Goal: Task Accomplishment & Management: Manage account settings

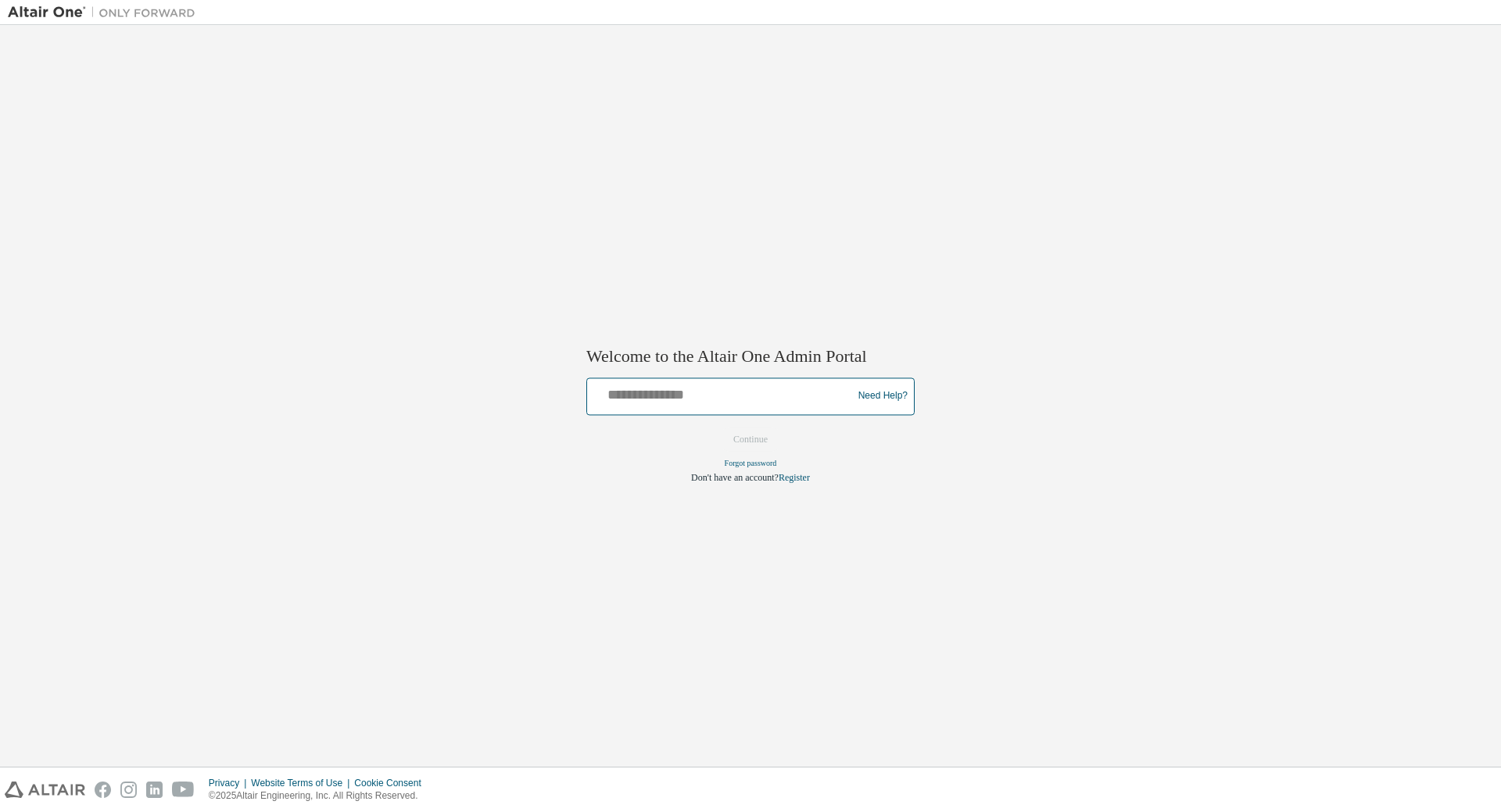
click at [687, 400] on input "text" at bounding box center [722, 392] width 257 height 23
type input "**********"
click at [746, 447] on button "Continue" at bounding box center [751, 439] width 67 height 24
click at [652, 394] on input "text" at bounding box center [722, 392] width 257 height 23
type input "**********"
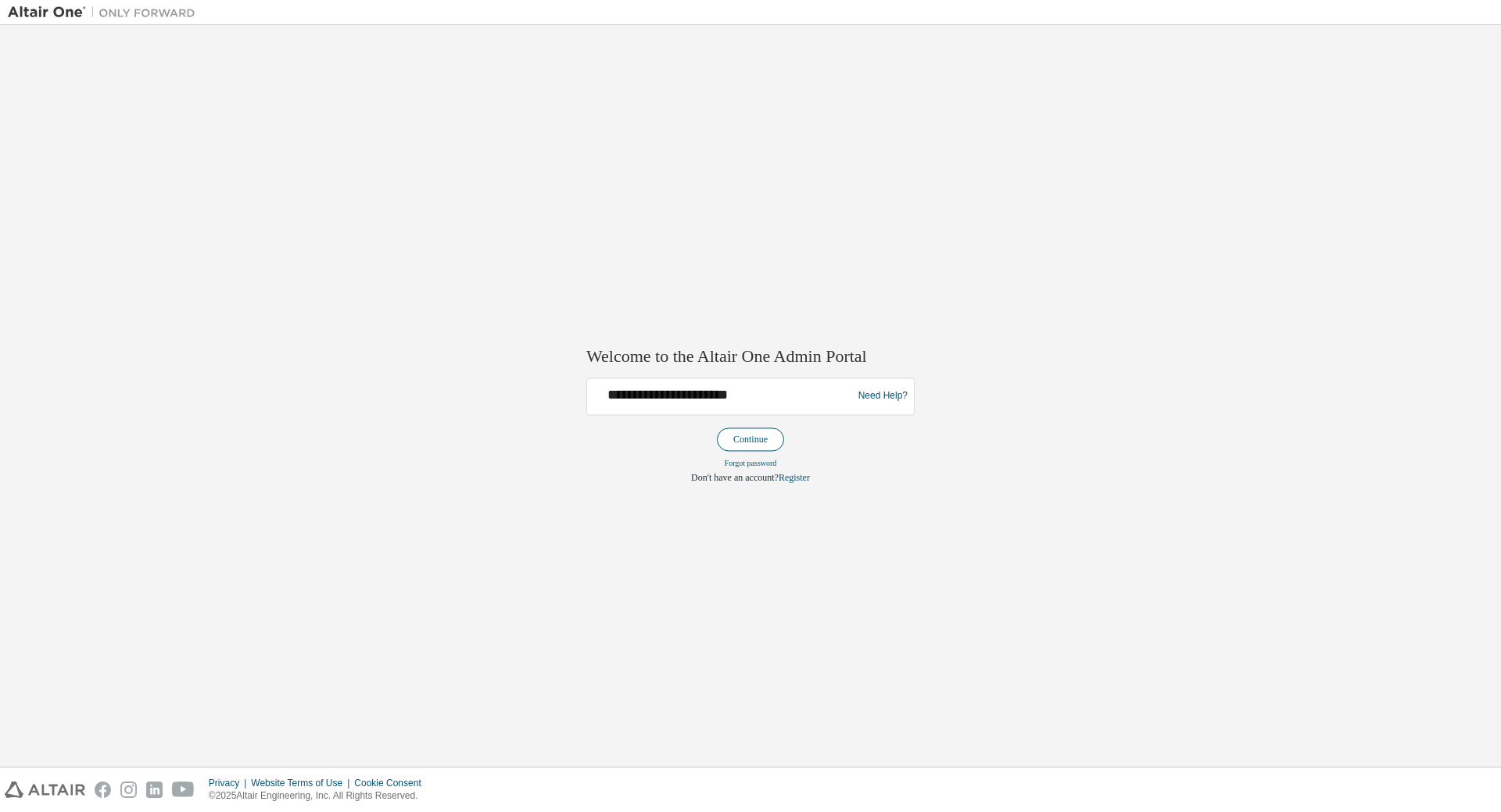
click at [738, 437] on button "Continue" at bounding box center [751, 439] width 67 height 24
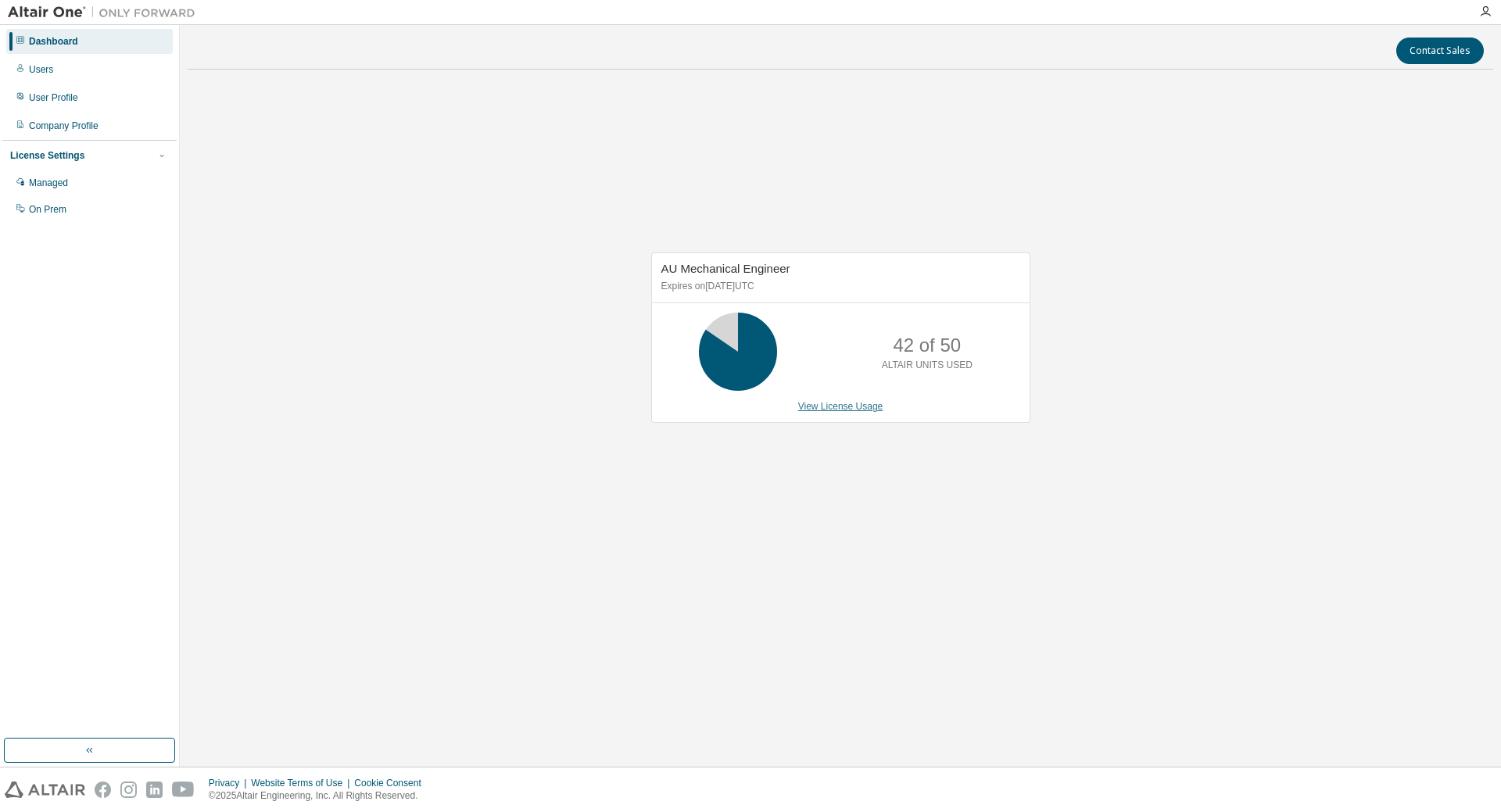
click at [821, 406] on link "View License Usage" at bounding box center [841, 406] width 85 height 11
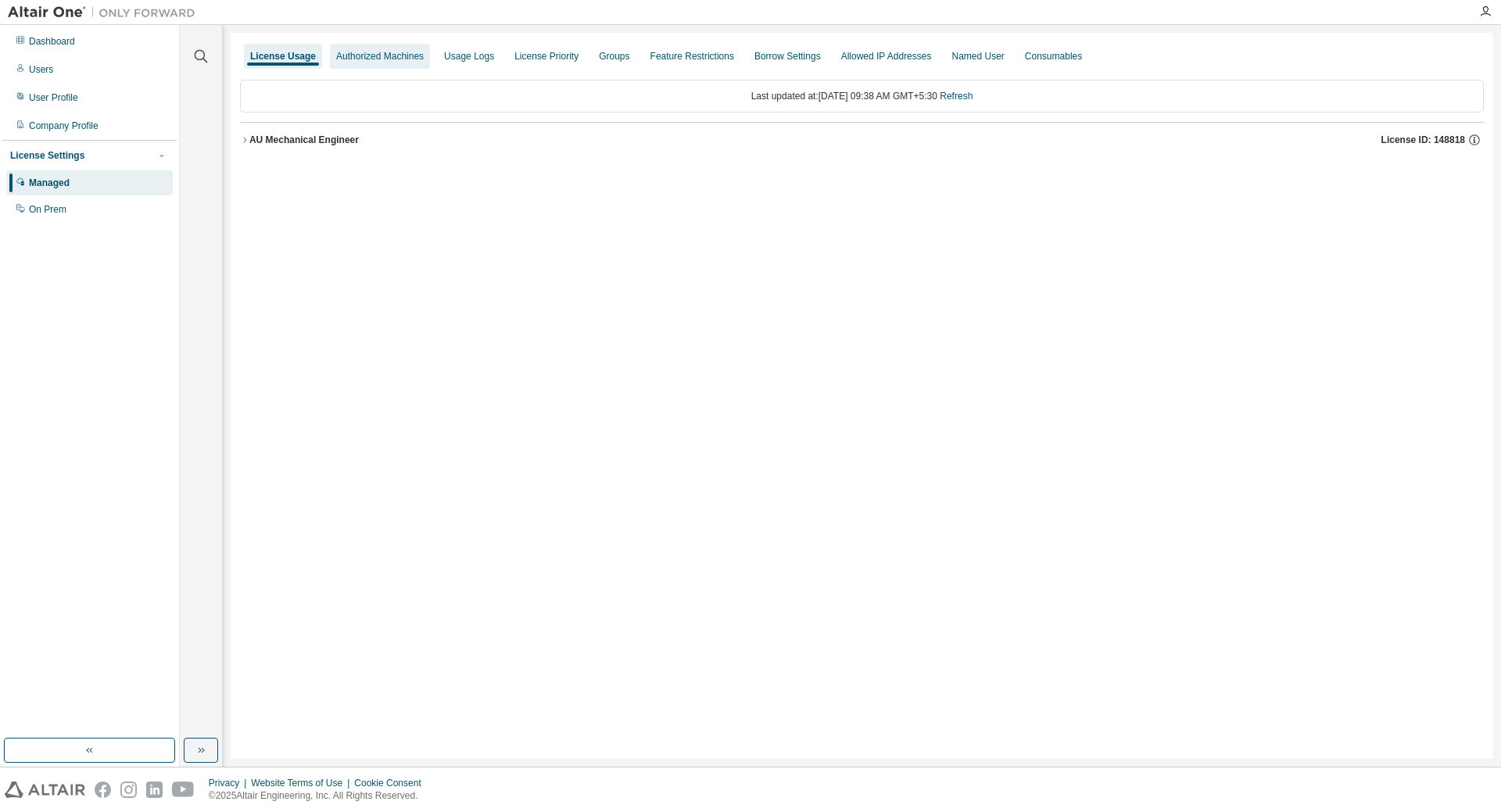
click at [359, 52] on div "Authorized Machines" at bounding box center [380, 56] width 88 height 13
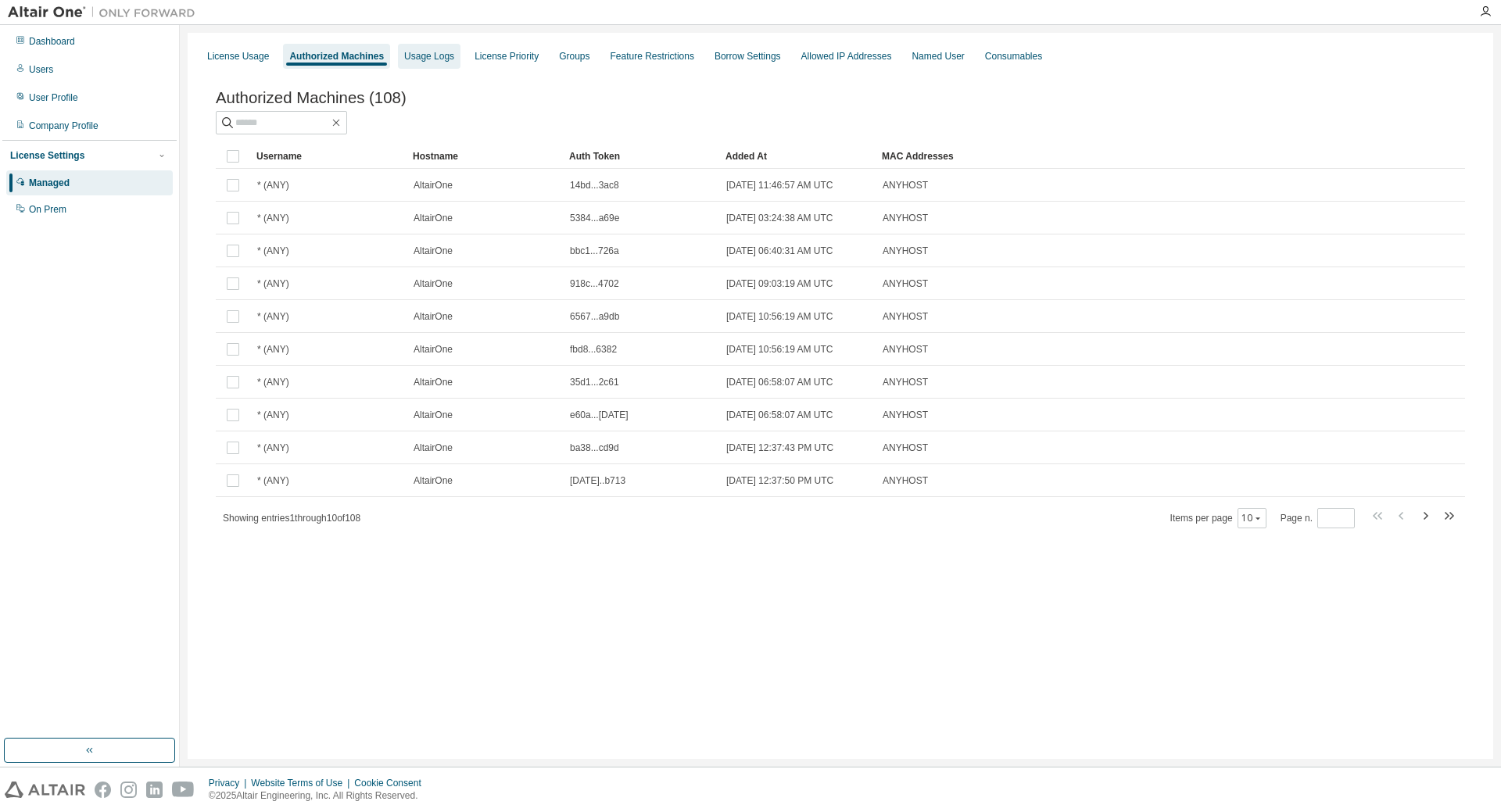
click at [416, 57] on div "Usage Logs" at bounding box center [429, 56] width 50 height 13
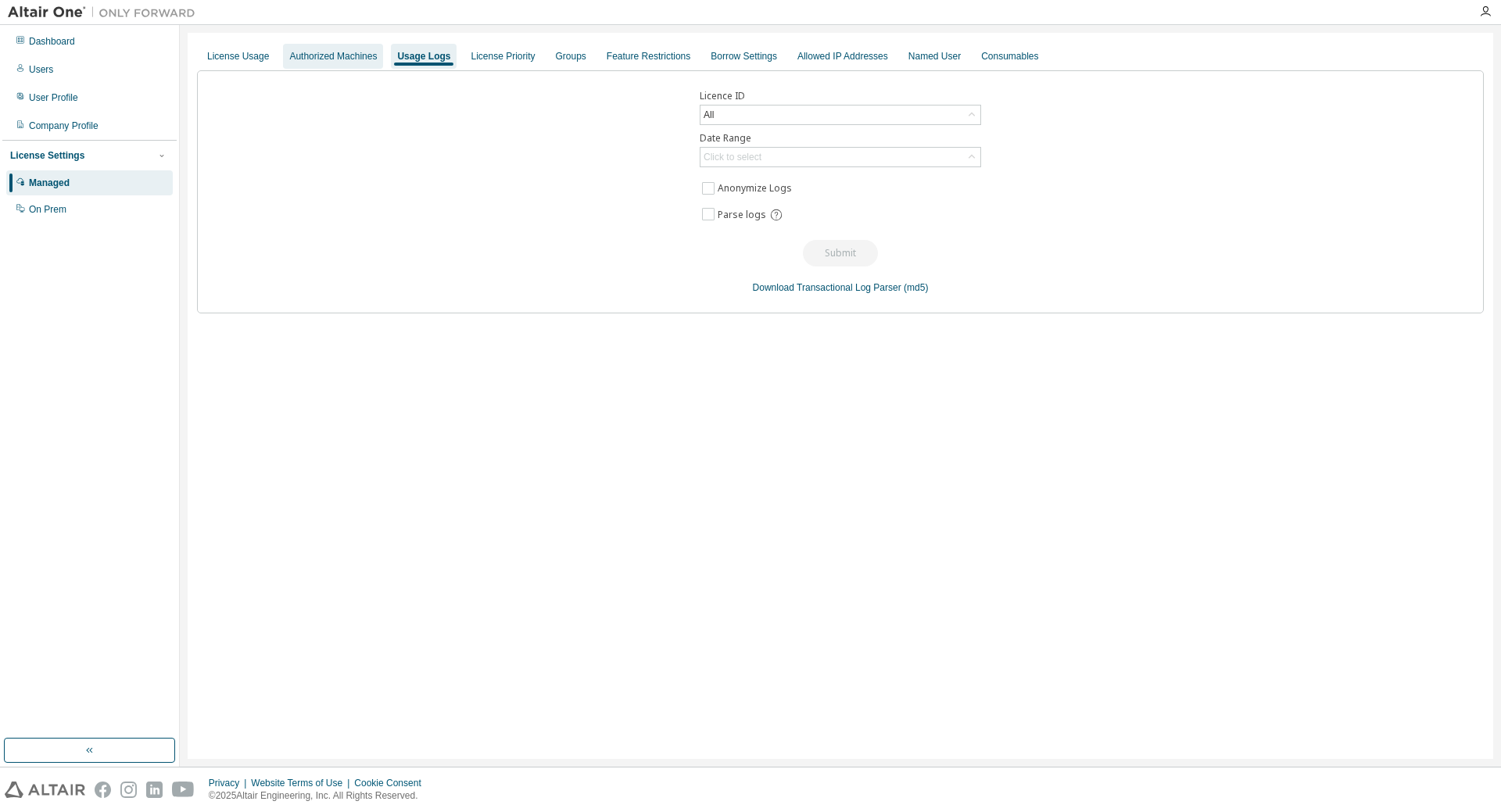
click at [326, 57] on div "Authorized Machines" at bounding box center [333, 56] width 88 height 13
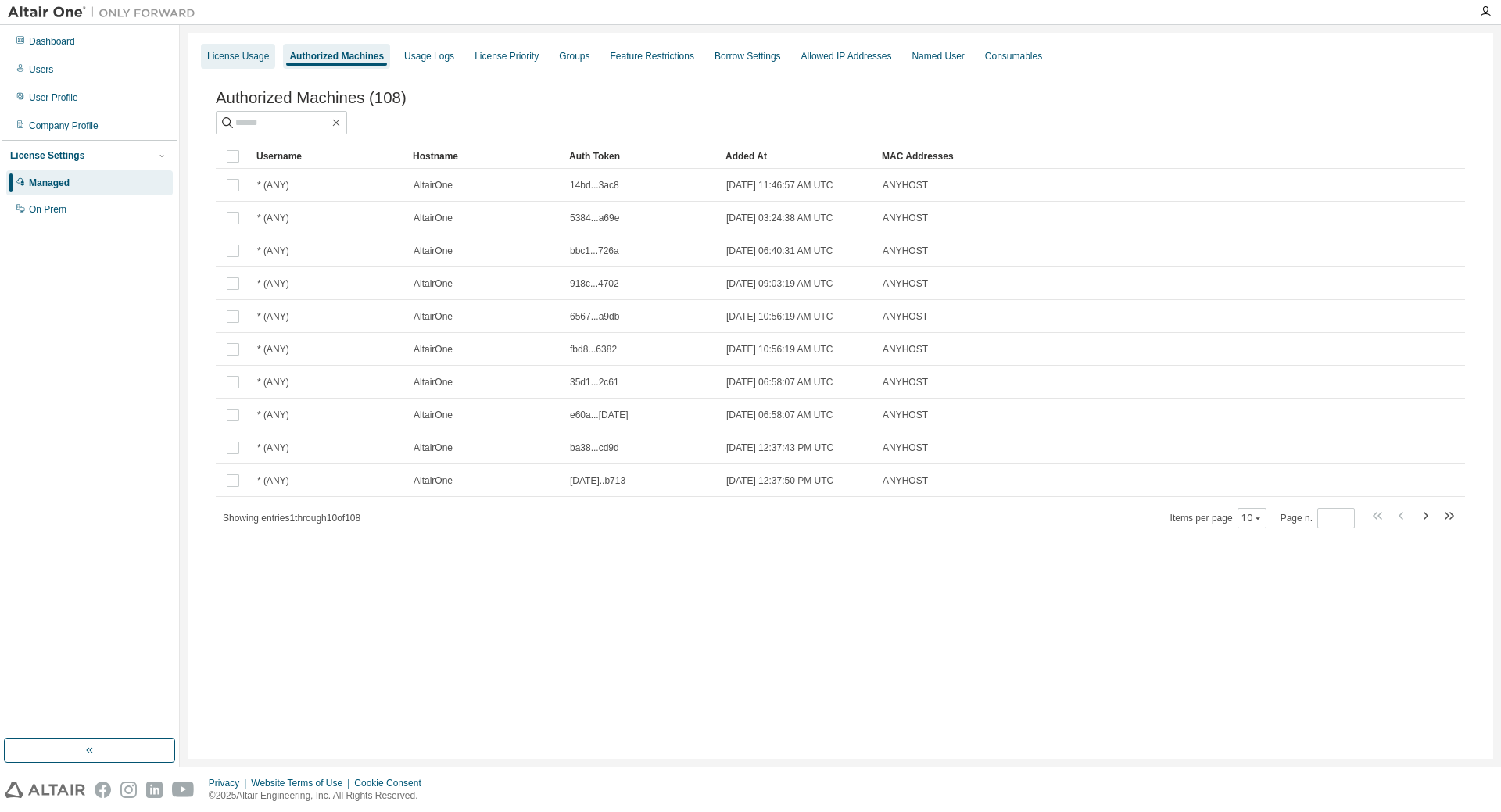
click at [231, 57] on div "License Usage" at bounding box center [238, 56] width 62 height 13
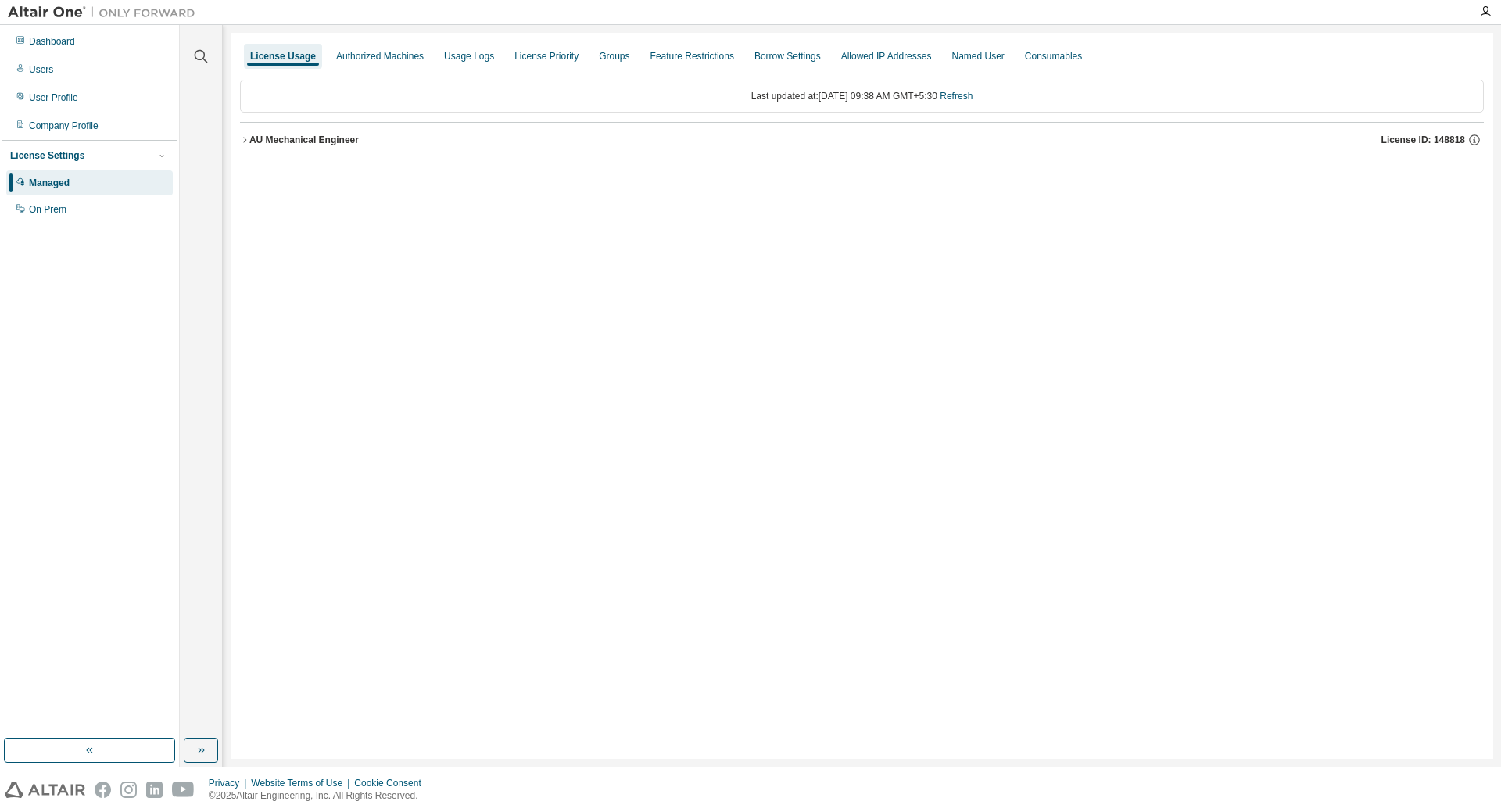
click at [245, 132] on button "AU Mechanical Engineer License ID: 148818" at bounding box center [861, 140] width 1244 height 34
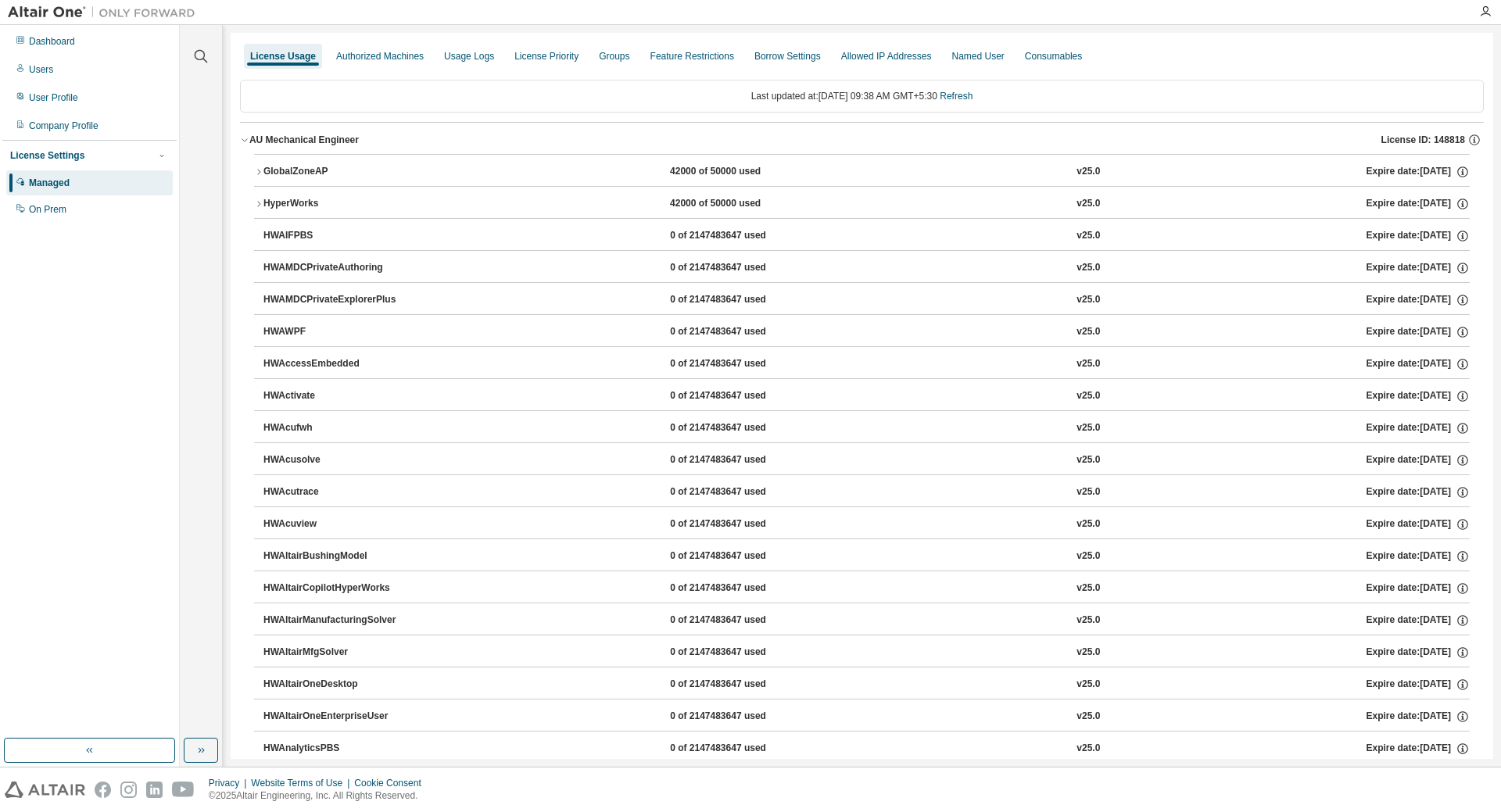
click at [337, 172] on div "GlobalZoneAP" at bounding box center [334, 172] width 141 height 14
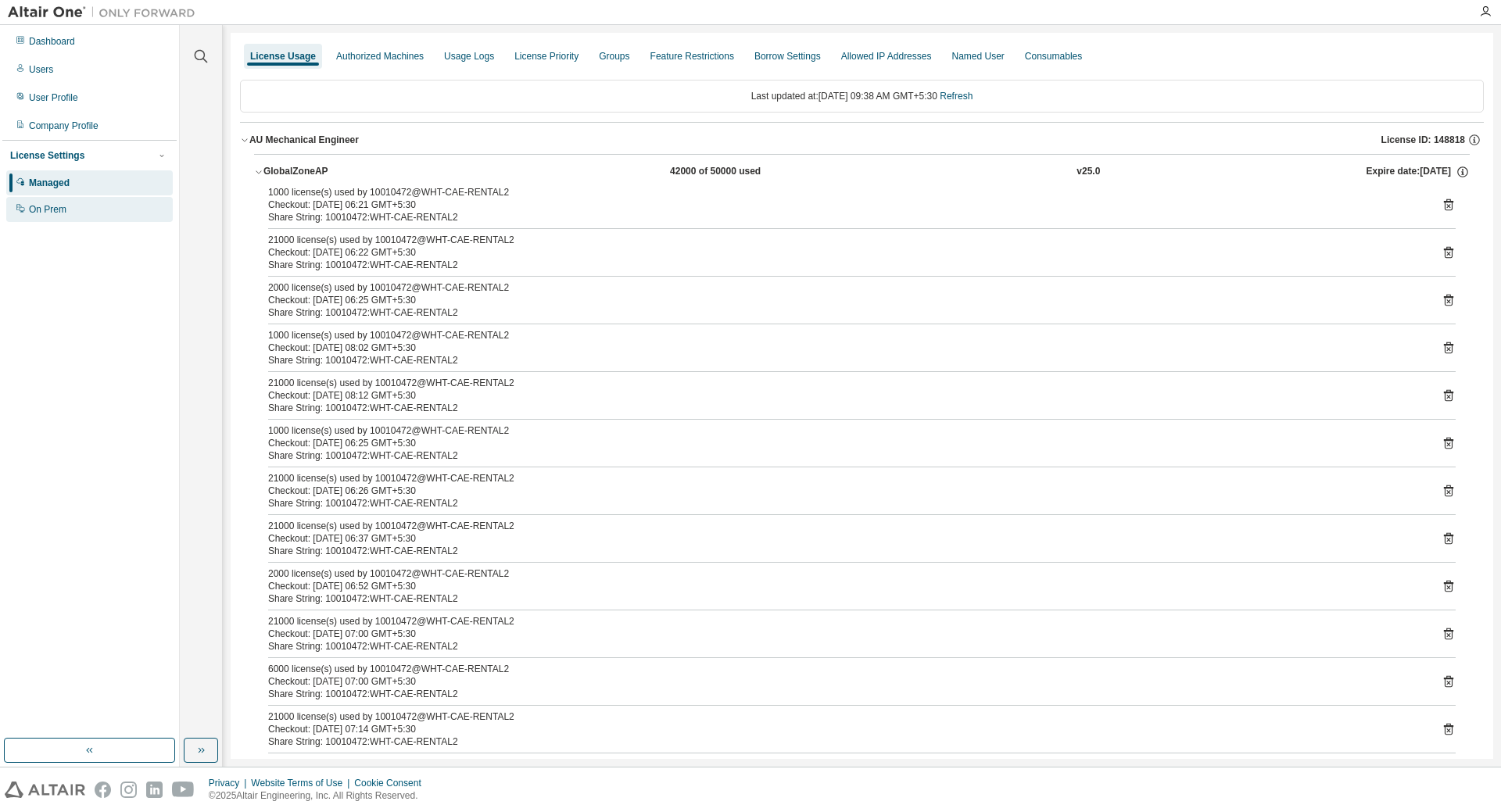
click at [48, 208] on div "On Prem" at bounding box center [47, 210] width 37 height 13
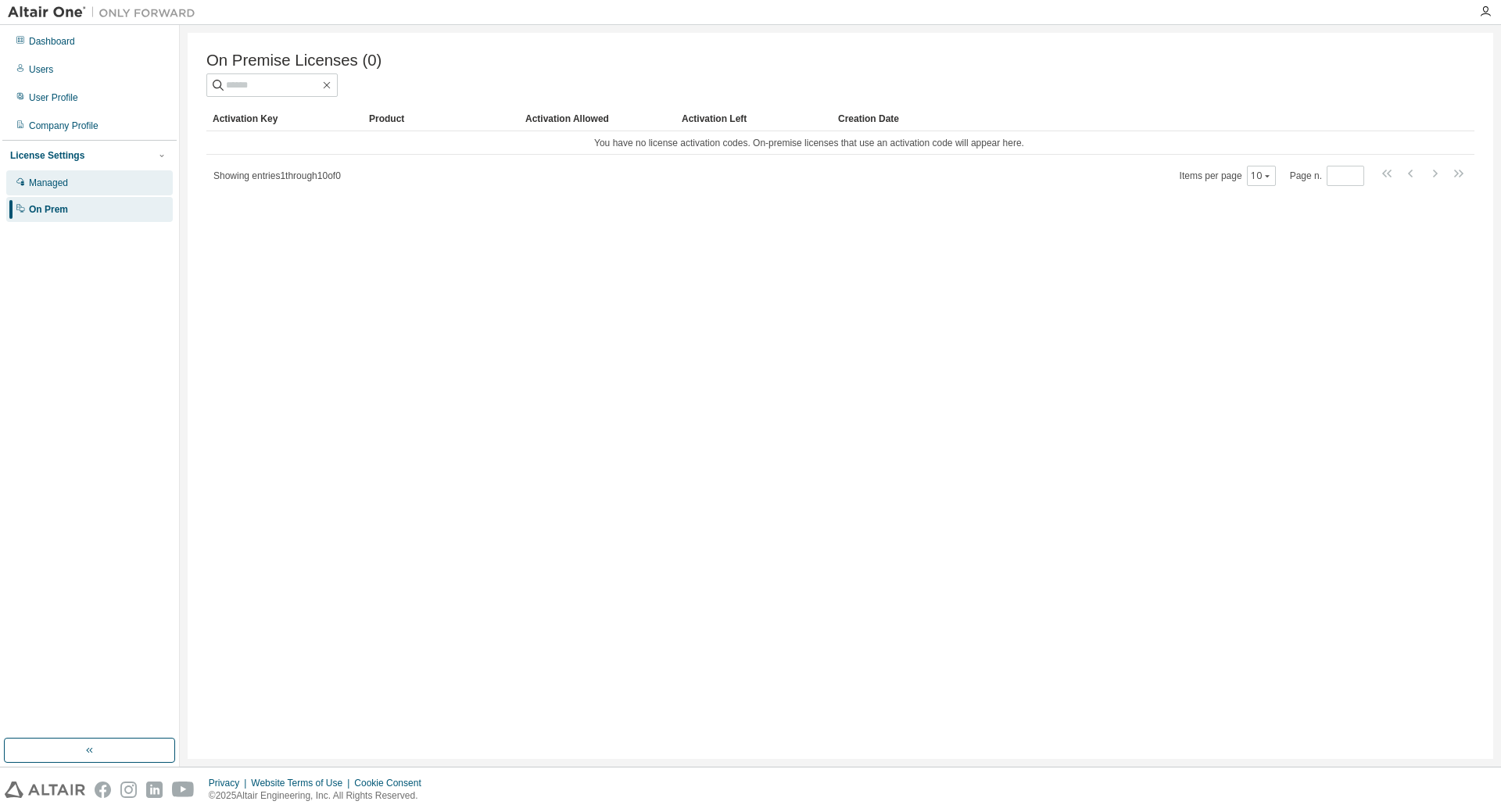
click at [56, 180] on div "Managed" at bounding box center [48, 183] width 39 height 13
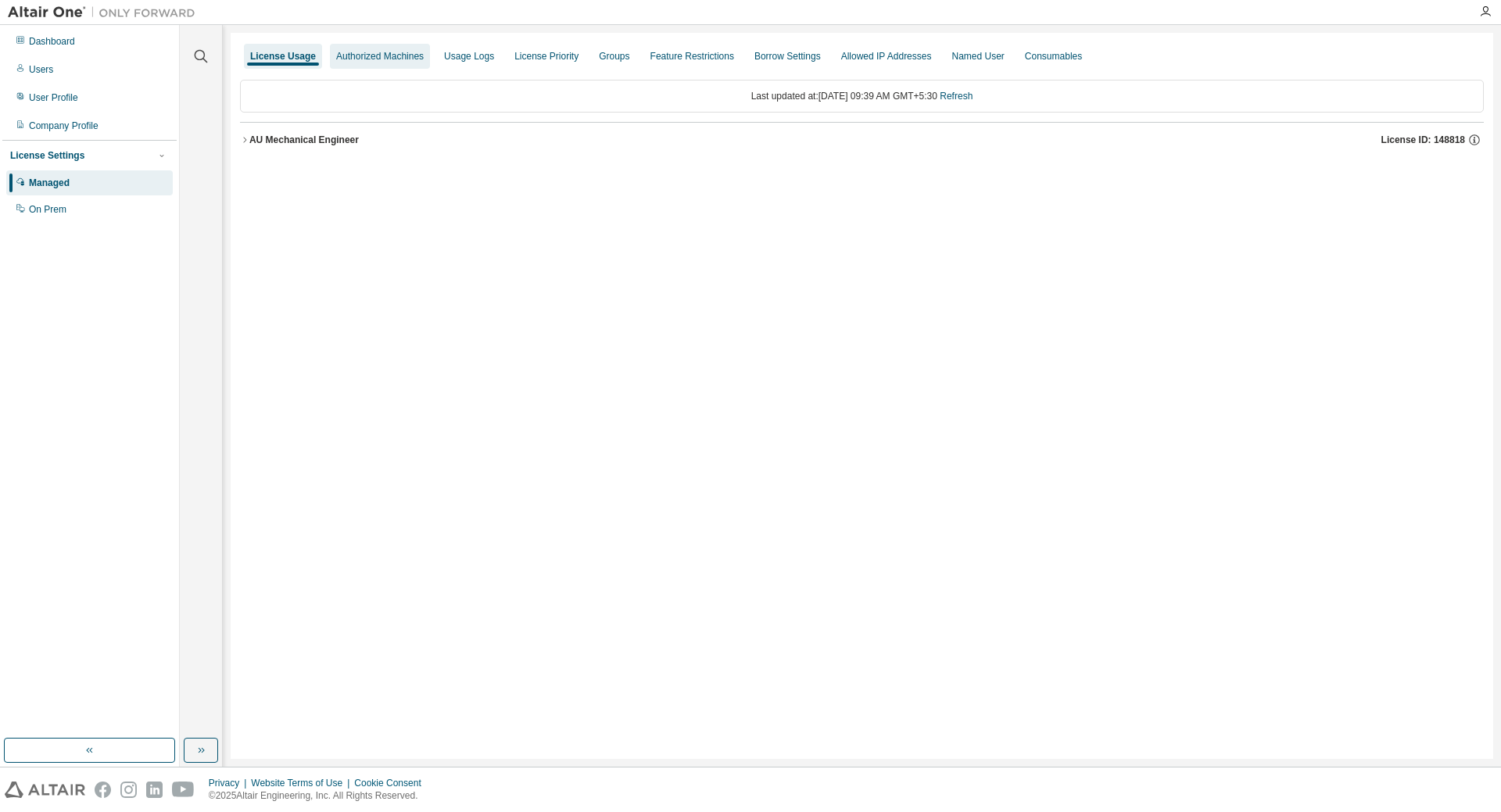
click at [369, 58] on div "Authorized Machines" at bounding box center [380, 56] width 88 height 13
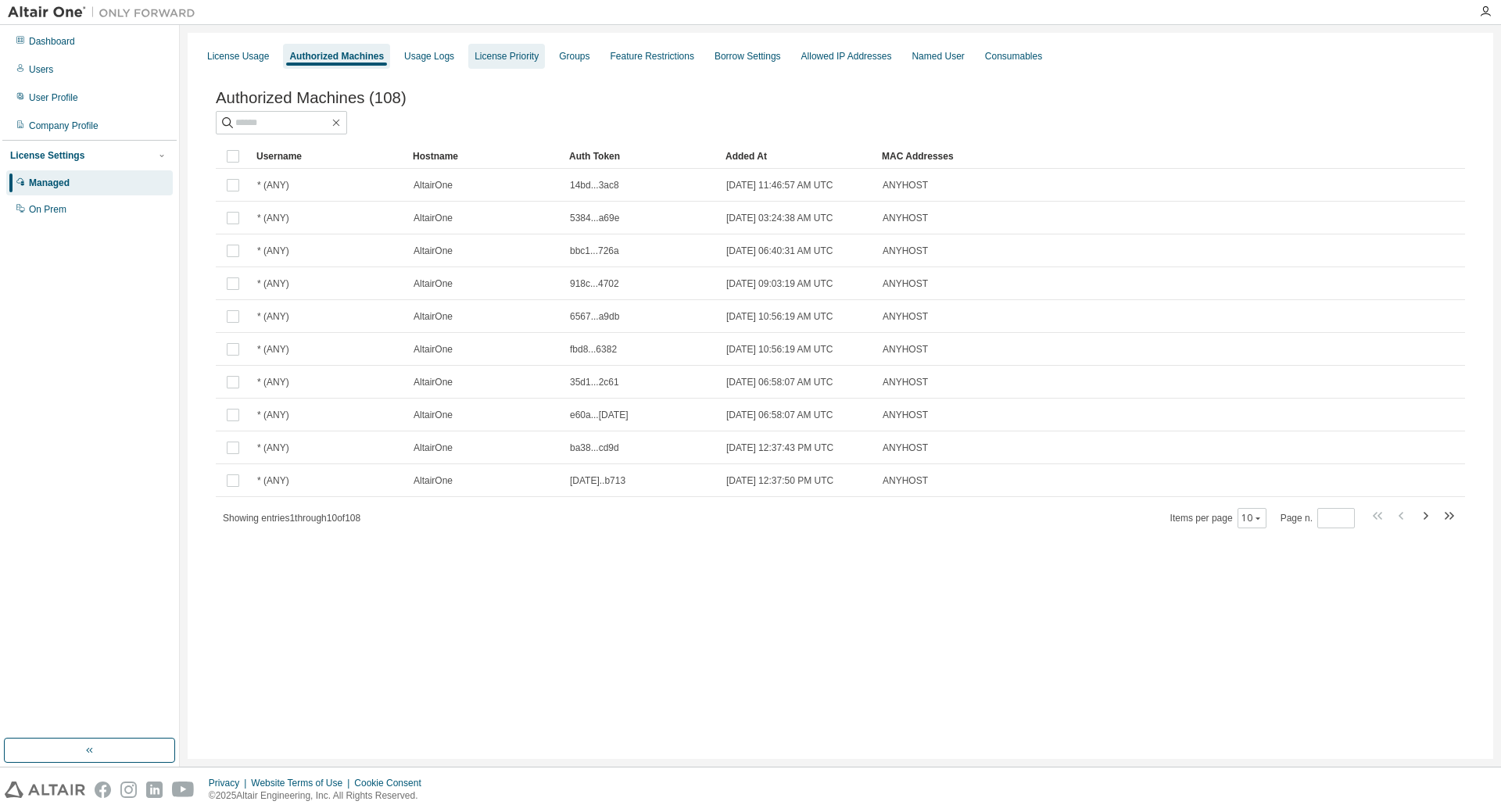
click at [469, 54] on div "License Priority" at bounding box center [507, 56] width 77 height 25
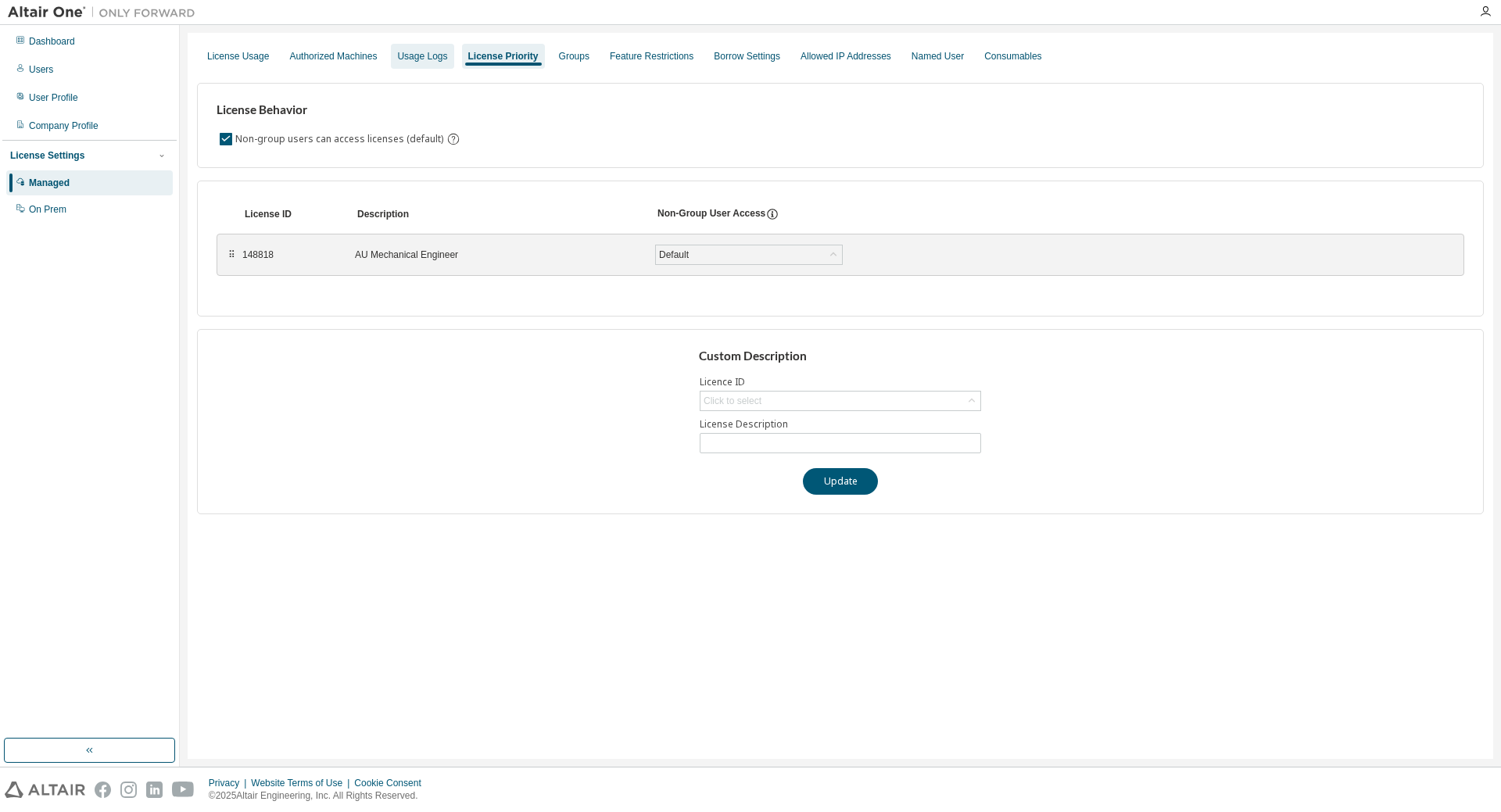
click at [419, 52] on div "Usage Logs" at bounding box center [422, 56] width 50 height 13
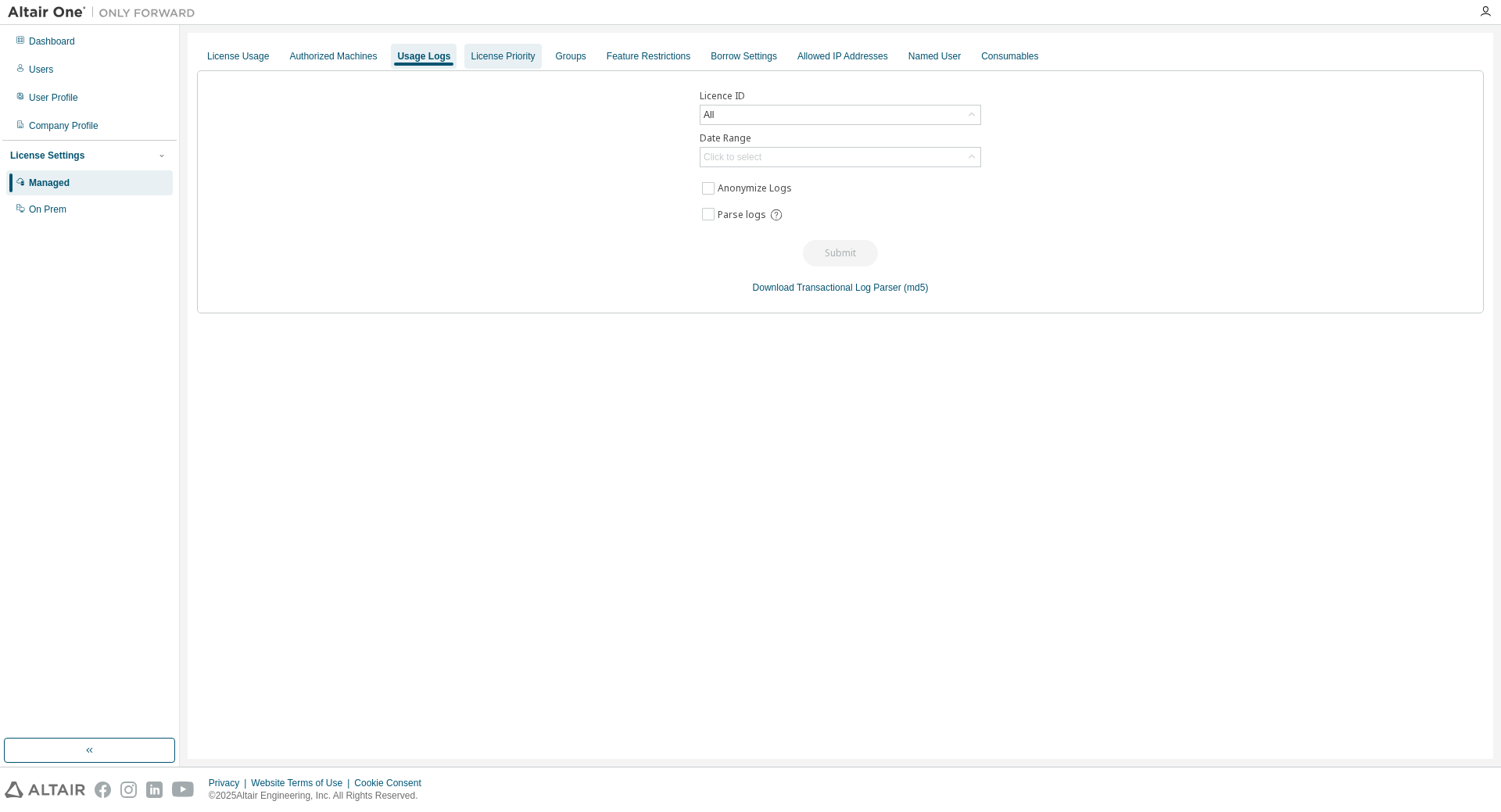
click at [510, 64] on div "License Priority" at bounding box center [502, 56] width 77 height 25
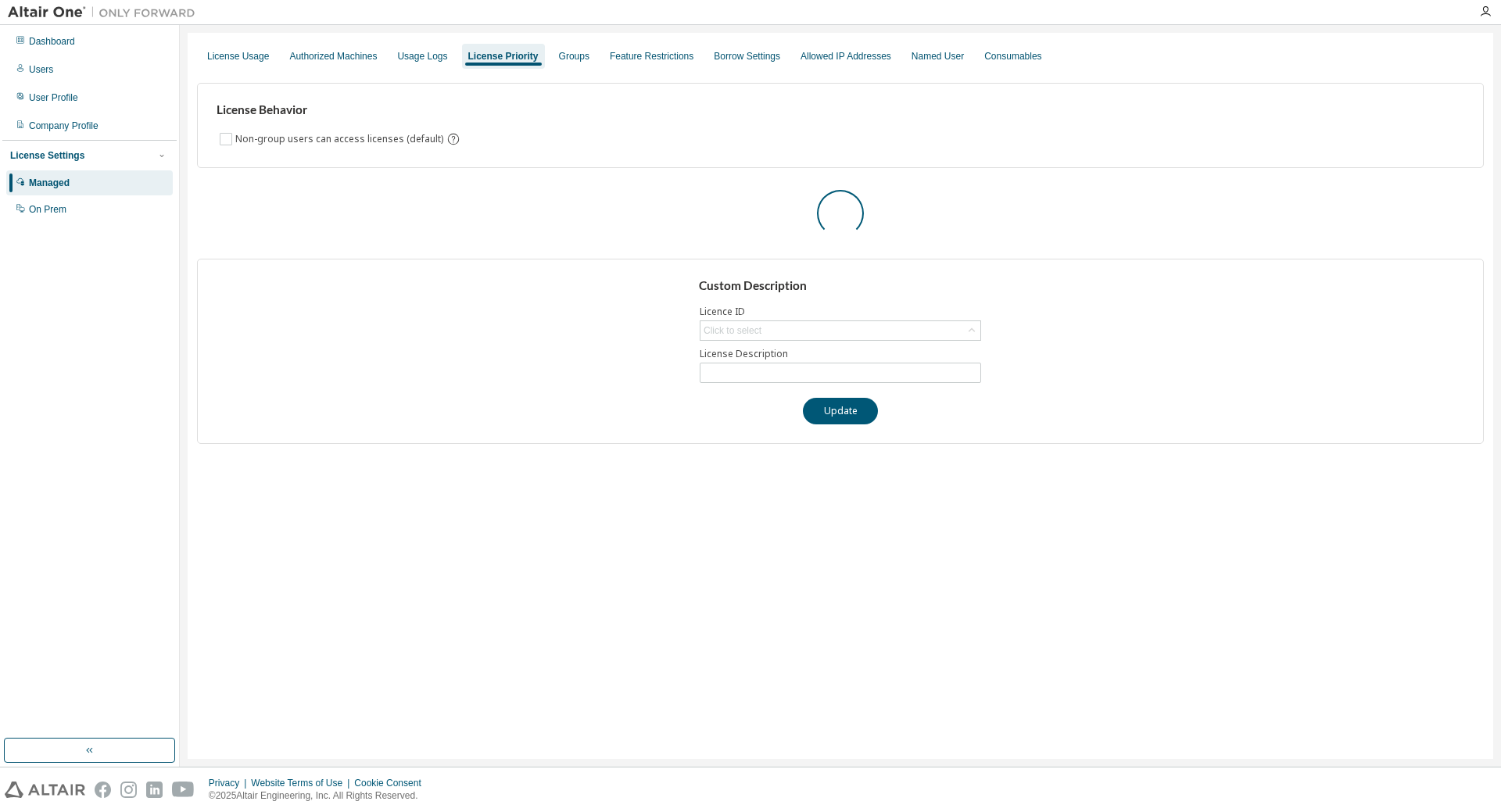
click at [510, 64] on div "License Priority" at bounding box center [504, 56] width 83 height 25
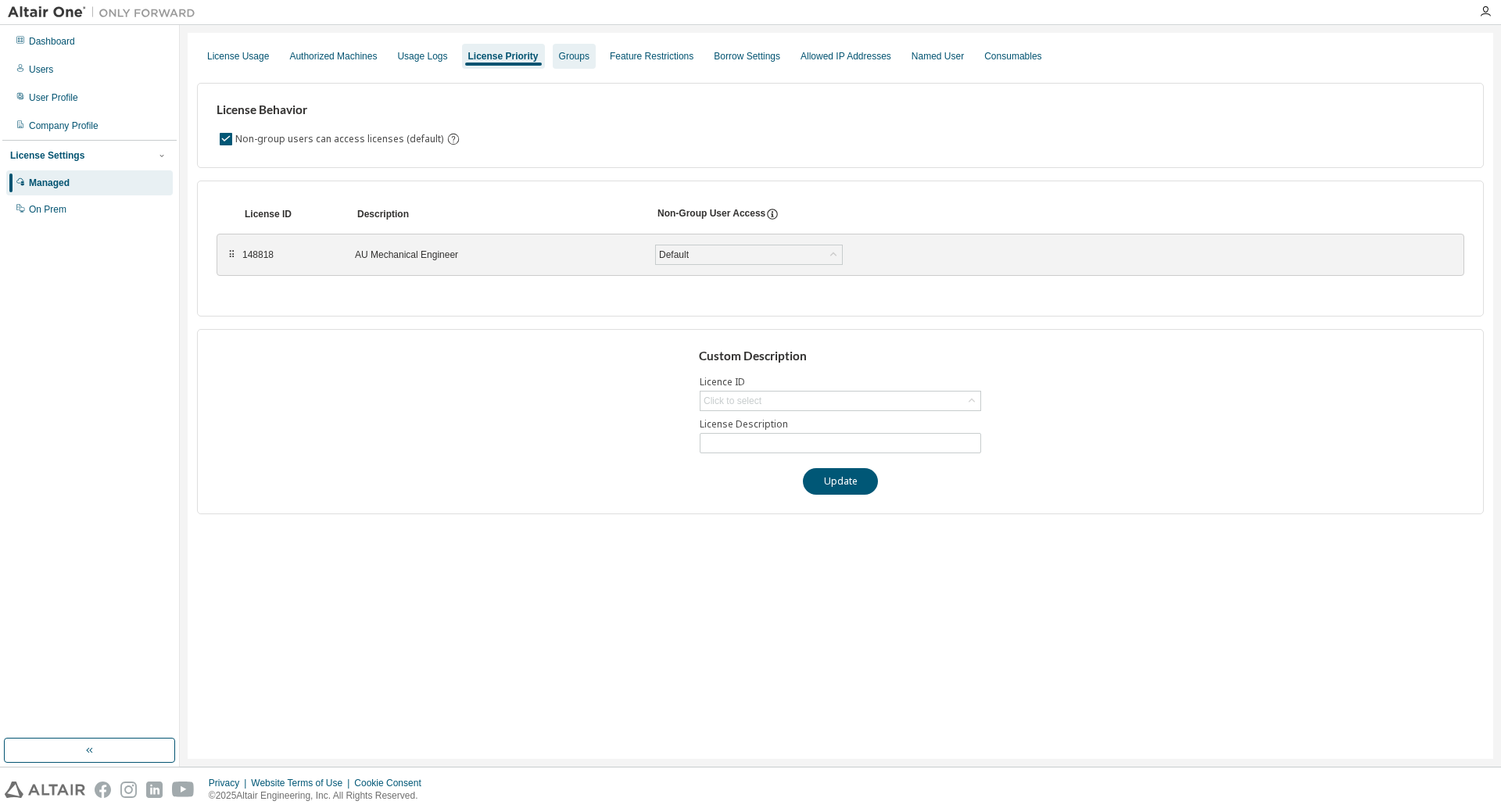
click at [569, 59] on div "Groups" at bounding box center [575, 56] width 31 height 13
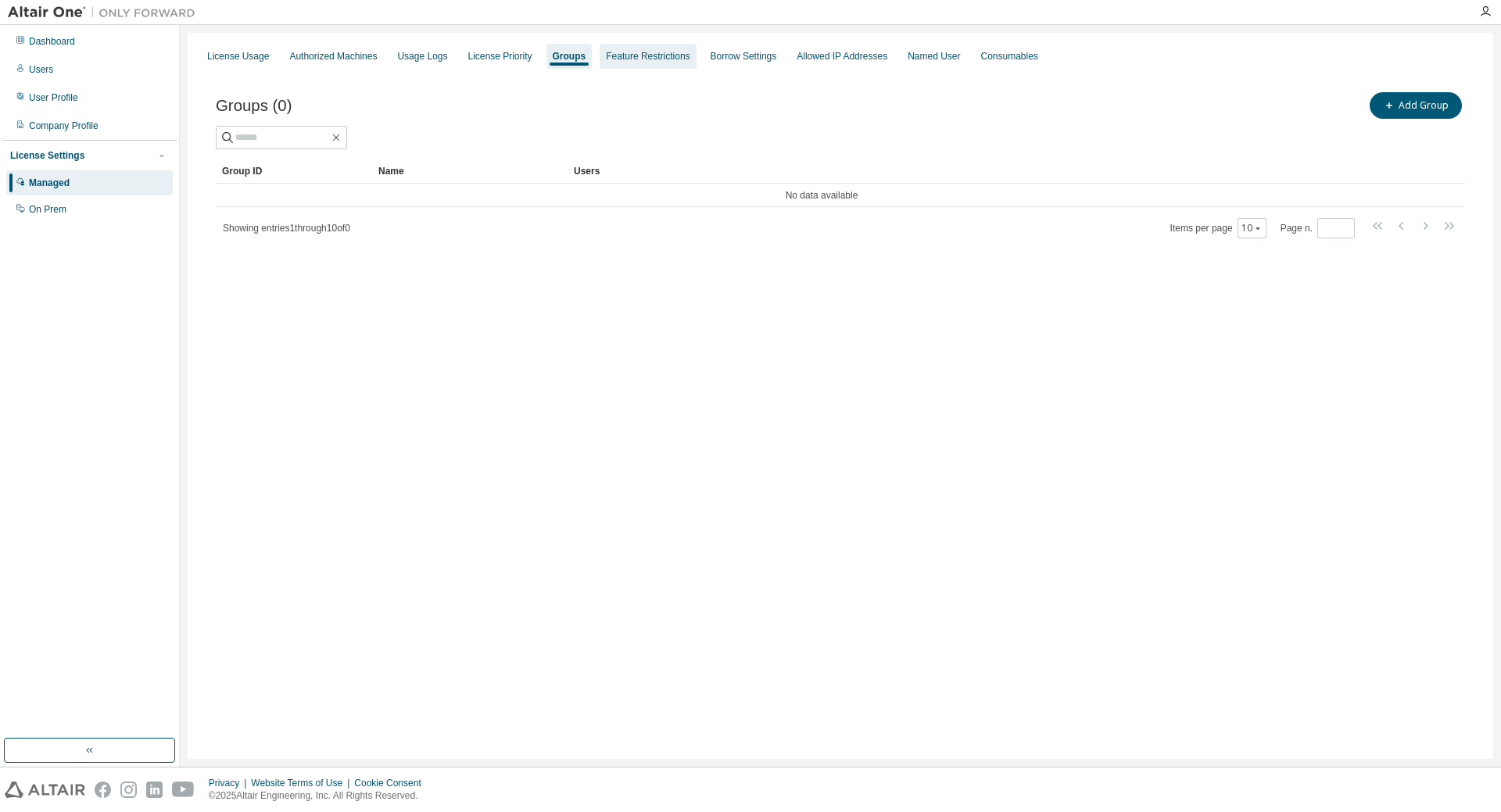
click at [625, 59] on div "Feature Restrictions" at bounding box center [648, 56] width 83 height 13
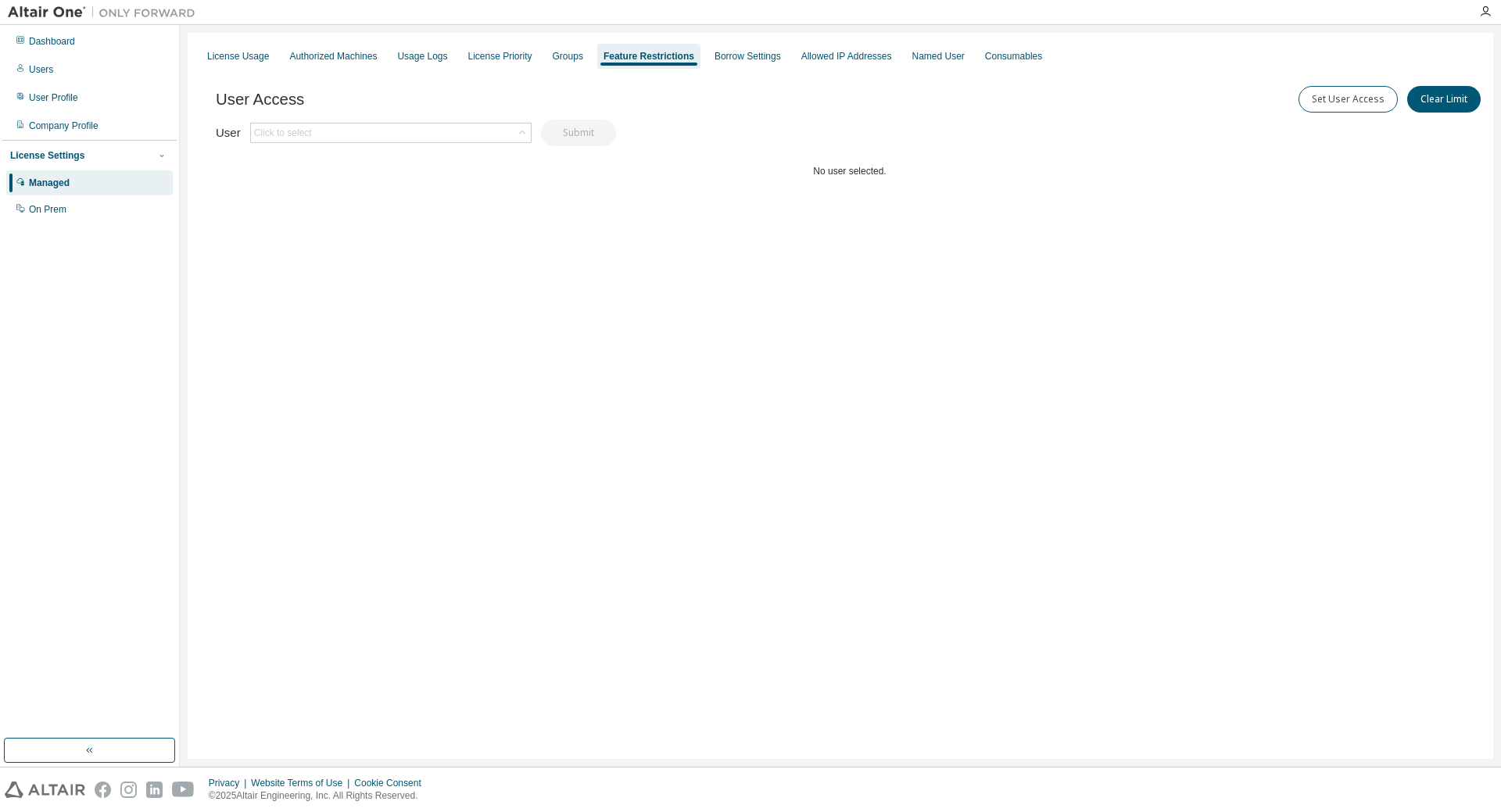
click at [625, 59] on div "Feature Restrictions" at bounding box center [649, 56] width 90 height 13
click at [732, 59] on div "Borrow Settings" at bounding box center [747, 56] width 66 height 13
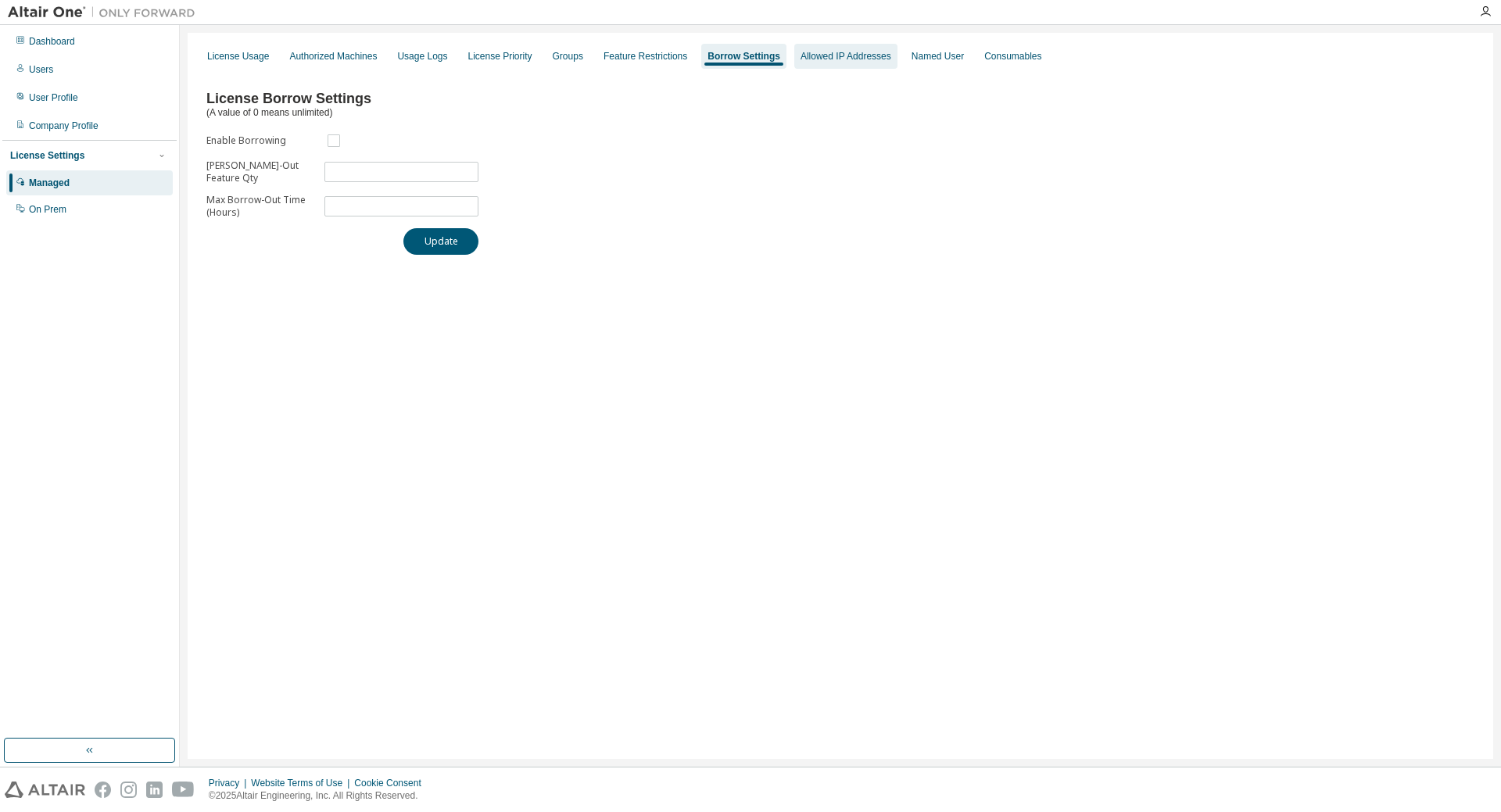
click at [815, 61] on div "Allowed IP Addresses" at bounding box center [846, 56] width 90 height 13
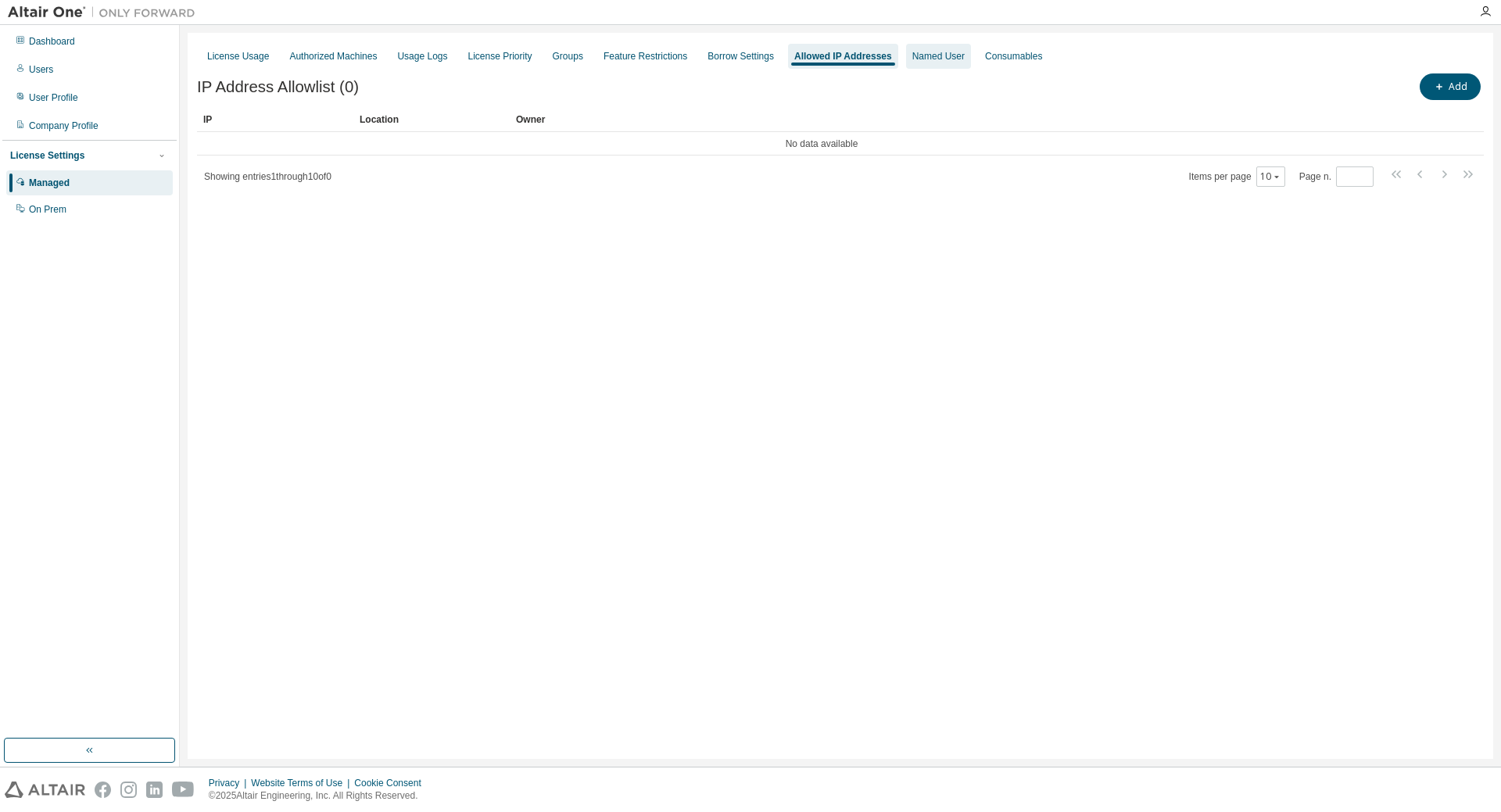
click at [914, 67] on div "Named User" at bounding box center [939, 56] width 65 height 25
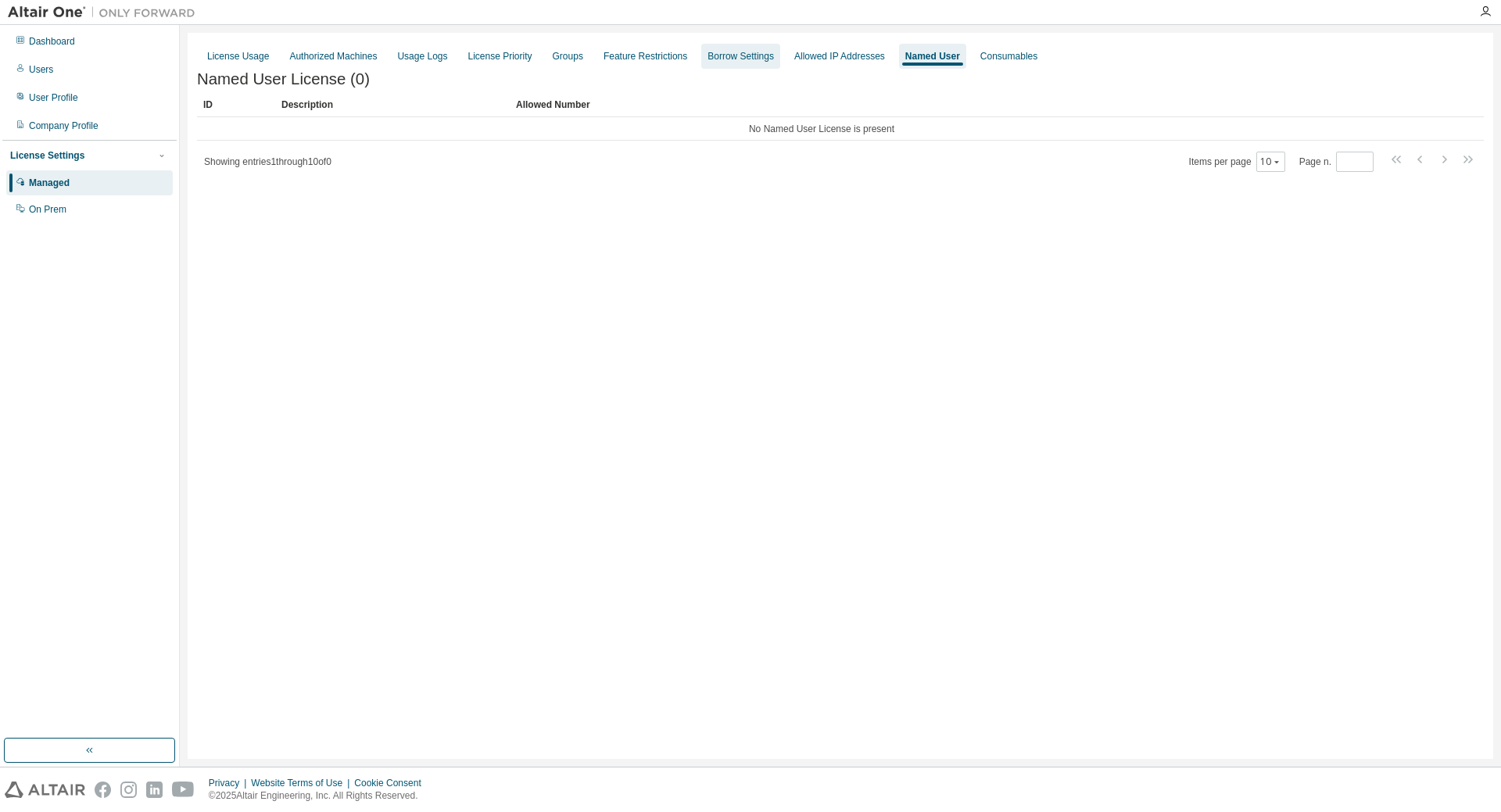
click at [717, 59] on div "Borrow Settings" at bounding box center [740, 56] width 66 height 13
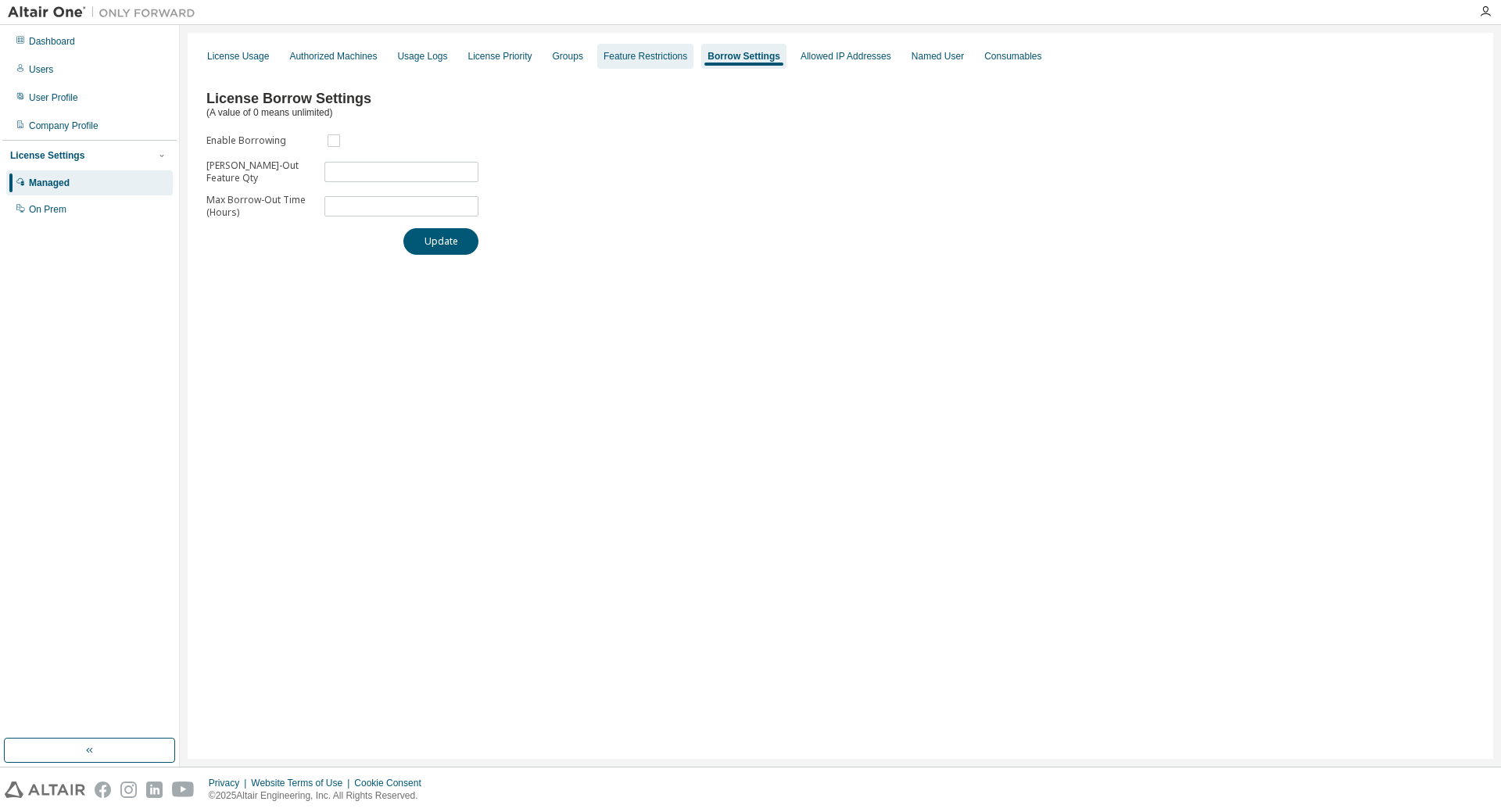
click at [602, 46] on div "Feature Restrictions" at bounding box center [645, 56] width 96 height 25
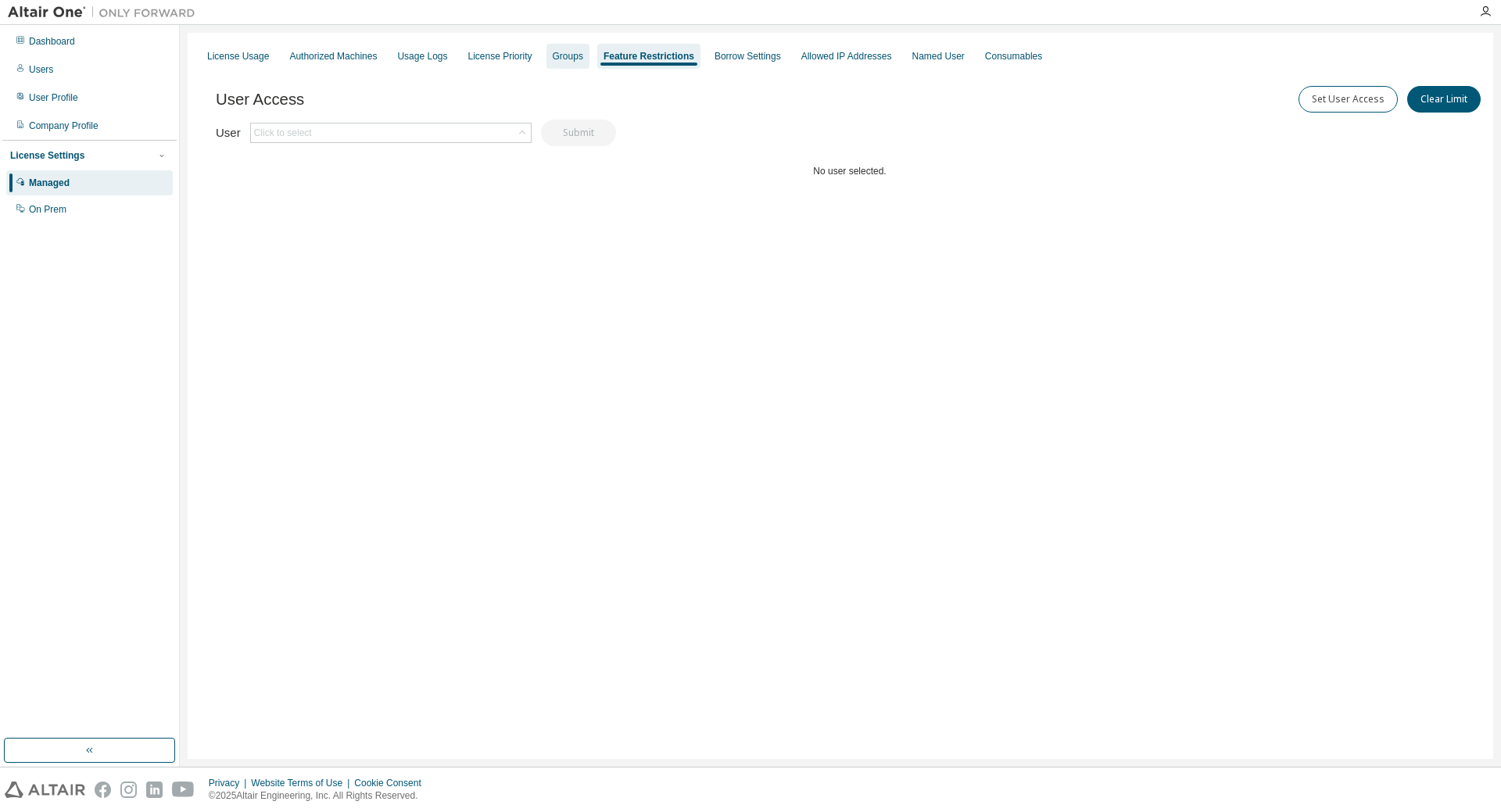
click at [562, 61] on div "Groups" at bounding box center [568, 56] width 31 height 13
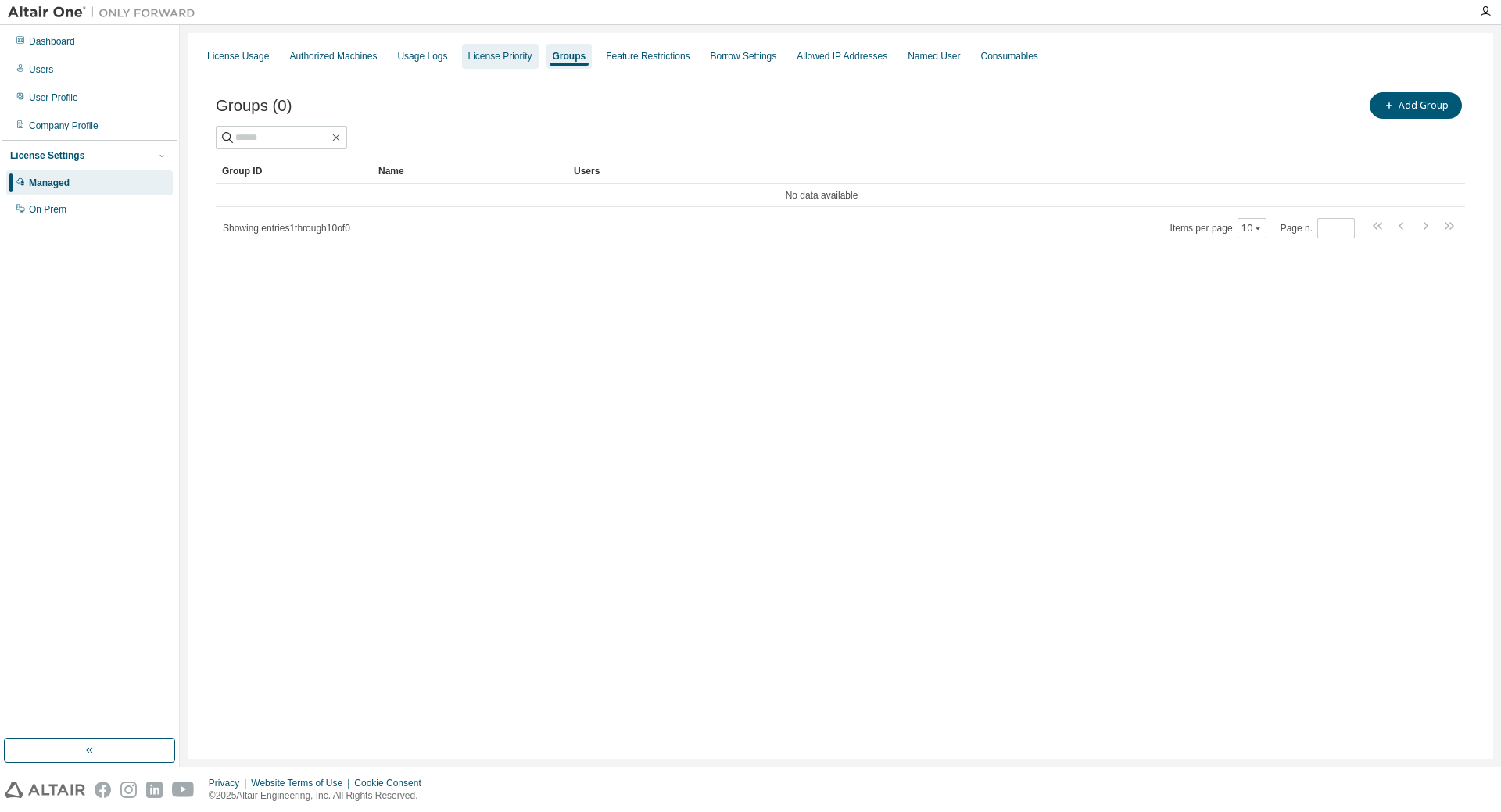
click at [499, 56] on div "License Priority" at bounding box center [500, 56] width 64 height 13
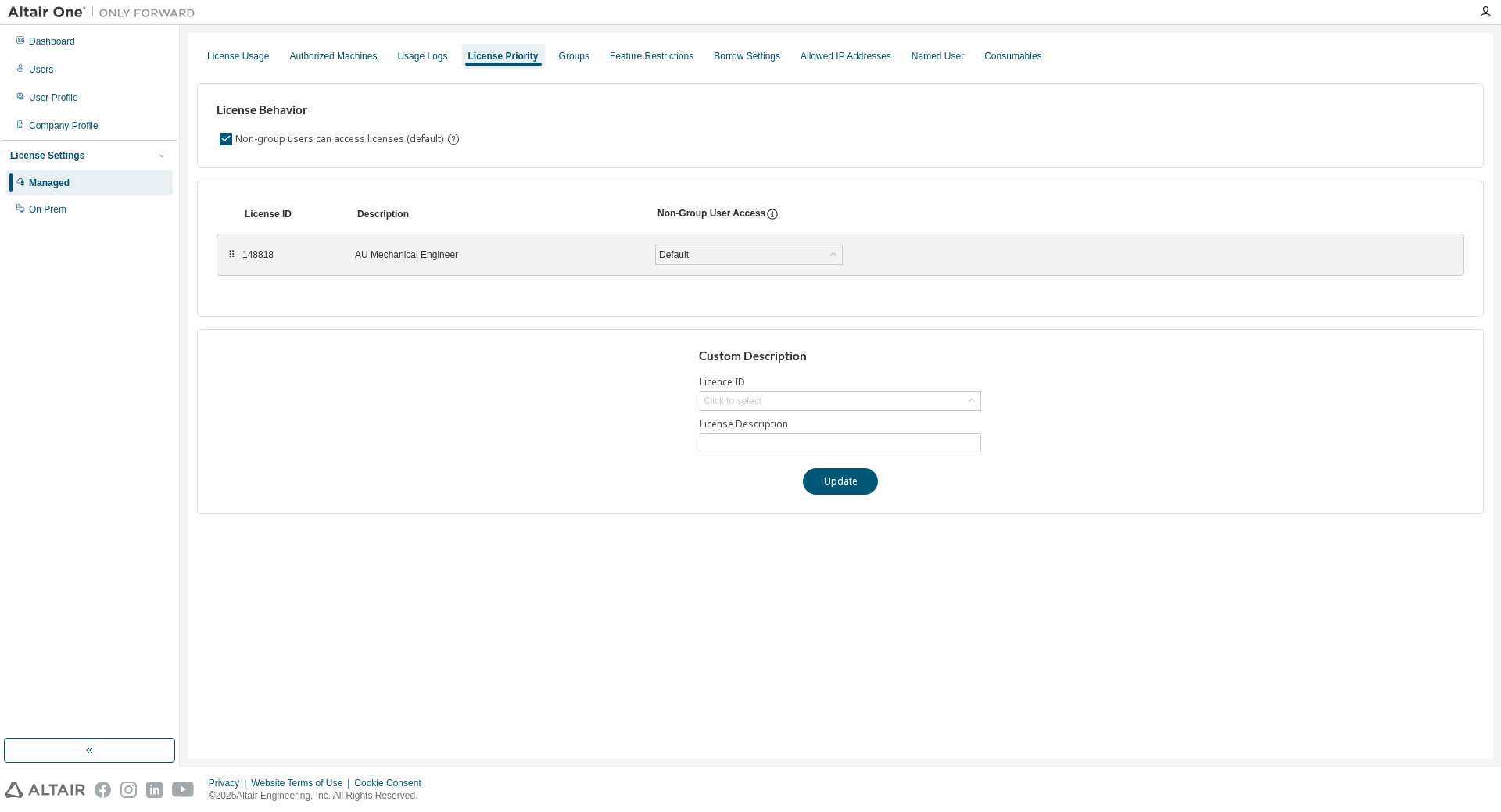
click at [423, 71] on div "License Behavior Non-group users can access licenses (default) License ID Descr…" at bounding box center [841, 292] width 1287 height 444
click at [413, 62] on div "Usage Logs" at bounding box center [422, 56] width 62 height 25
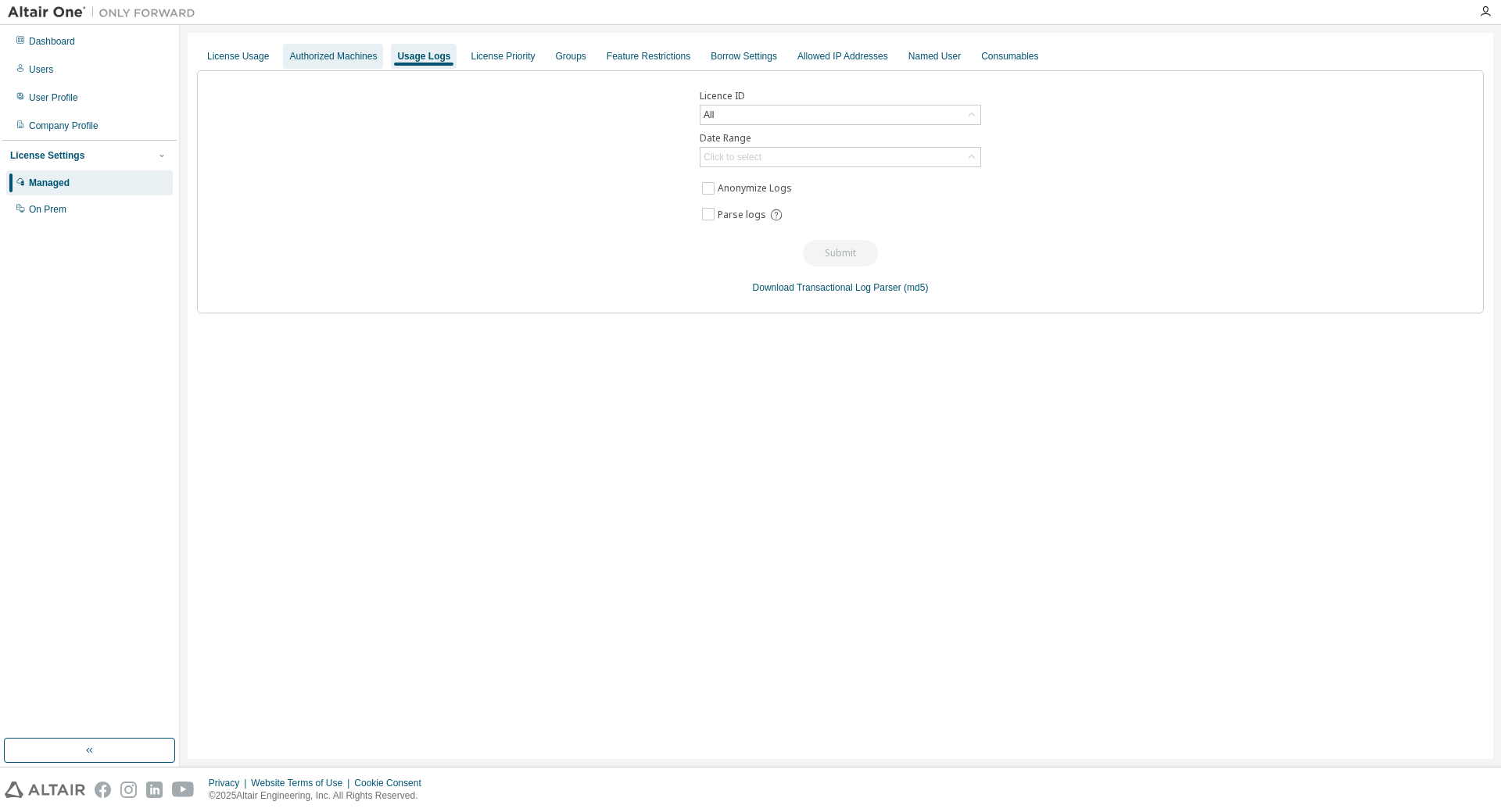
click at [320, 54] on div "Authorized Machines" at bounding box center [333, 56] width 88 height 13
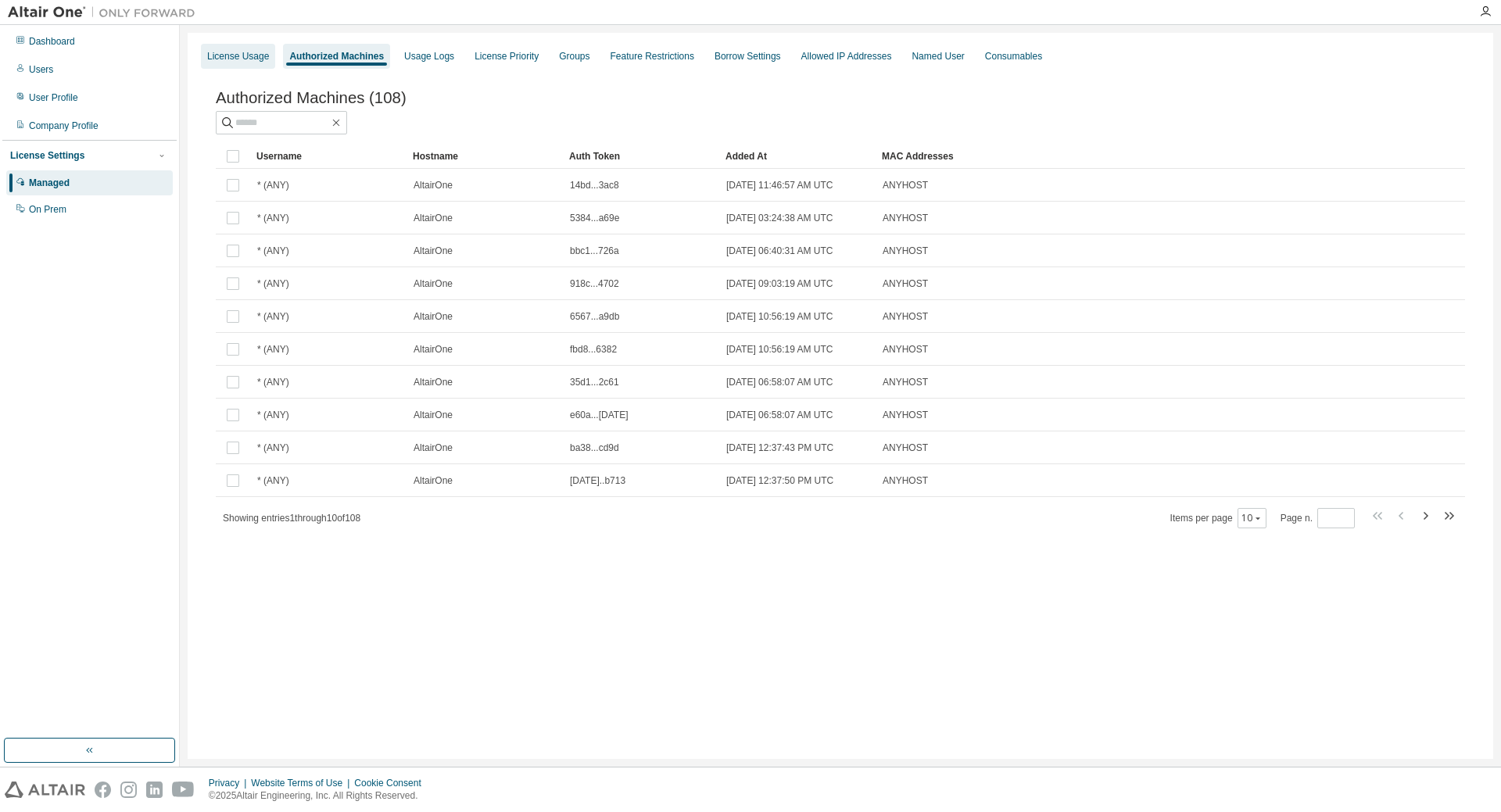
click at [227, 54] on div "License Usage" at bounding box center [238, 56] width 62 height 13
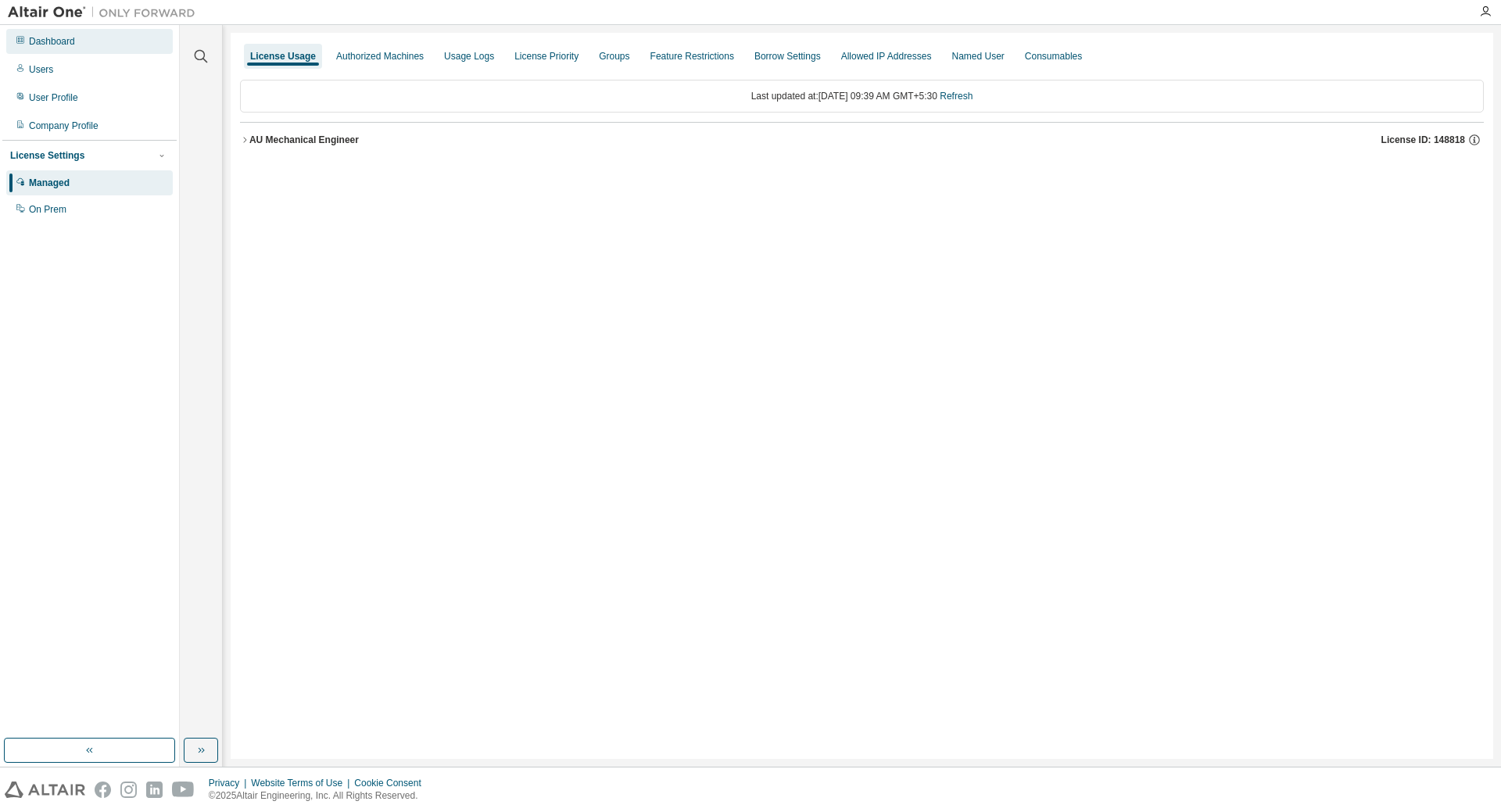
click at [75, 37] on div "Dashboard" at bounding box center [90, 42] width 166 height 25
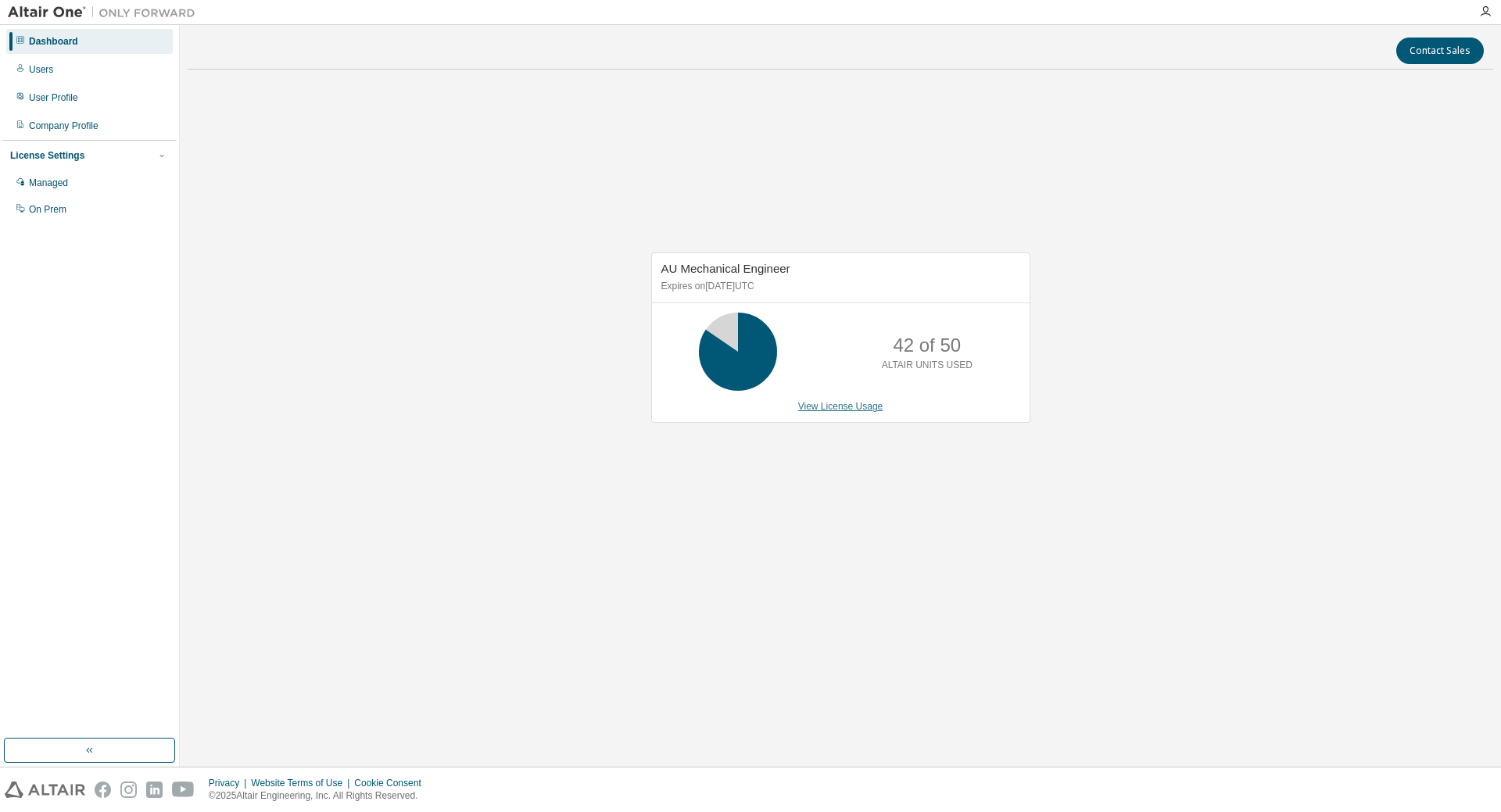
click at [828, 410] on link "View License Usage" at bounding box center [841, 406] width 85 height 11
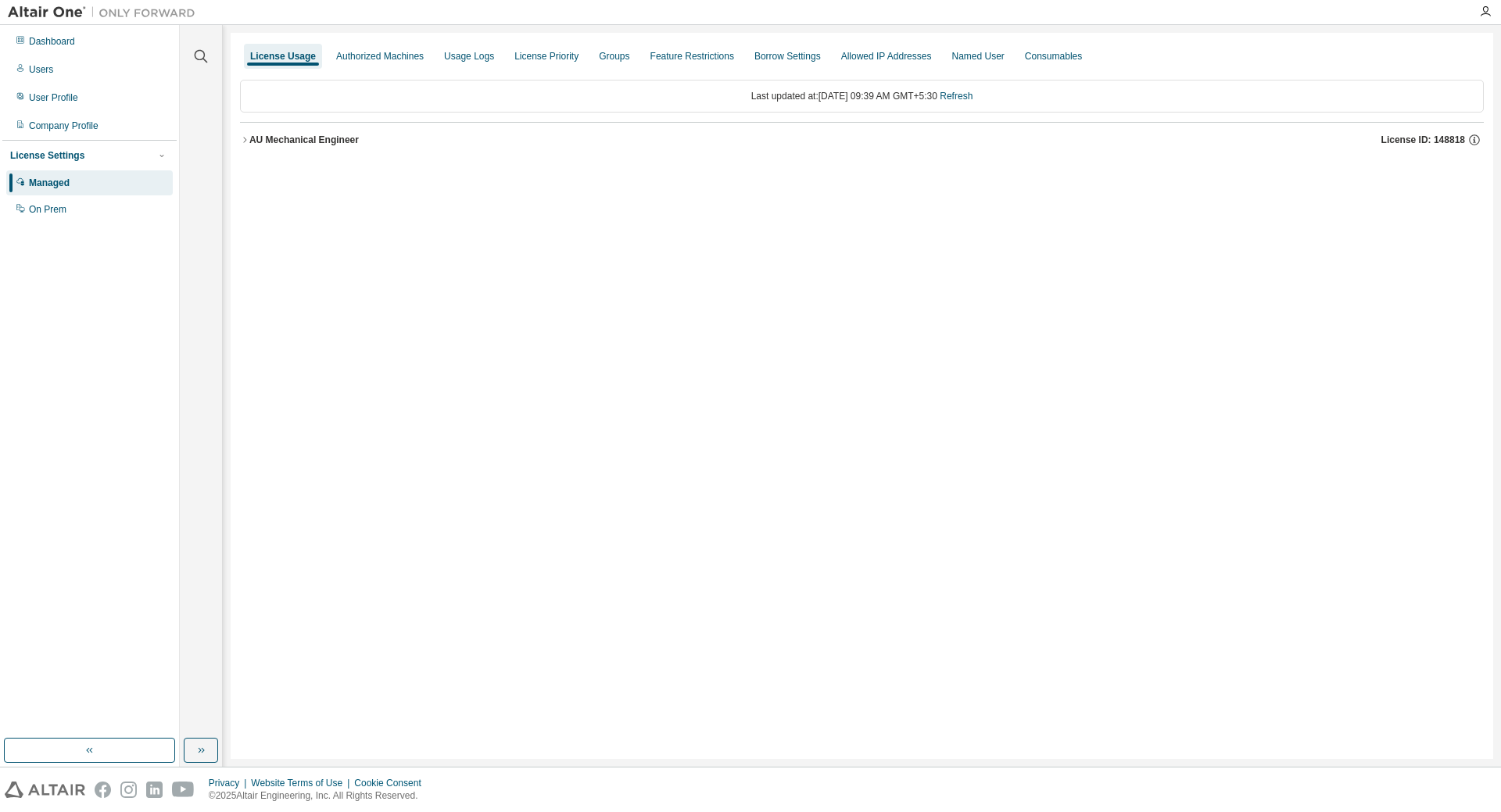
click at [251, 141] on div "AU Mechanical Engineer" at bounding box center [304, 140] width 109 height 13
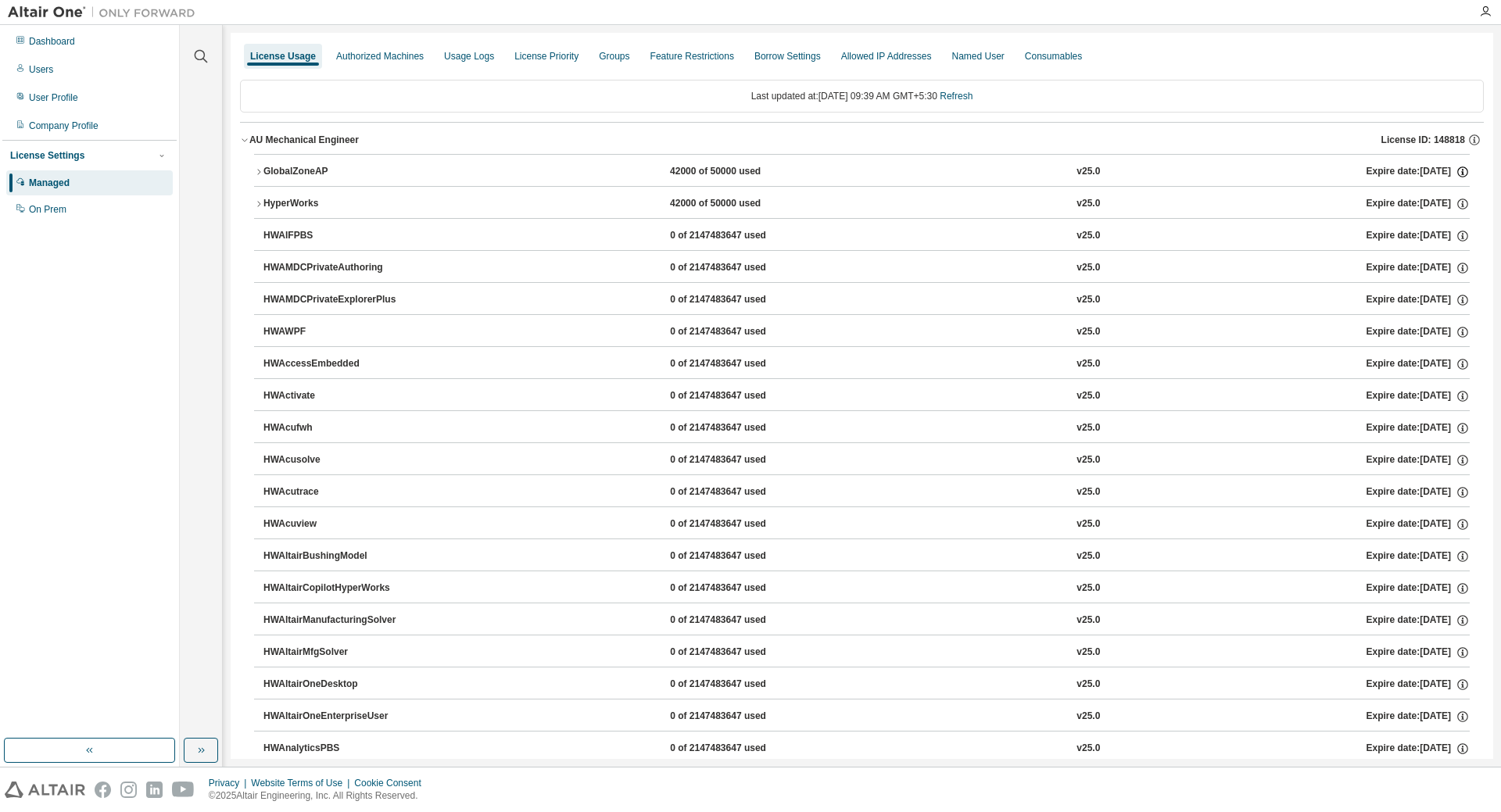
click at [1456, 170] on icon "button" at bounding box center [1463, 172] width 14 height 14
click at [255, 203] on icon "button" at bounding box center [259, 203] width 9 height 9
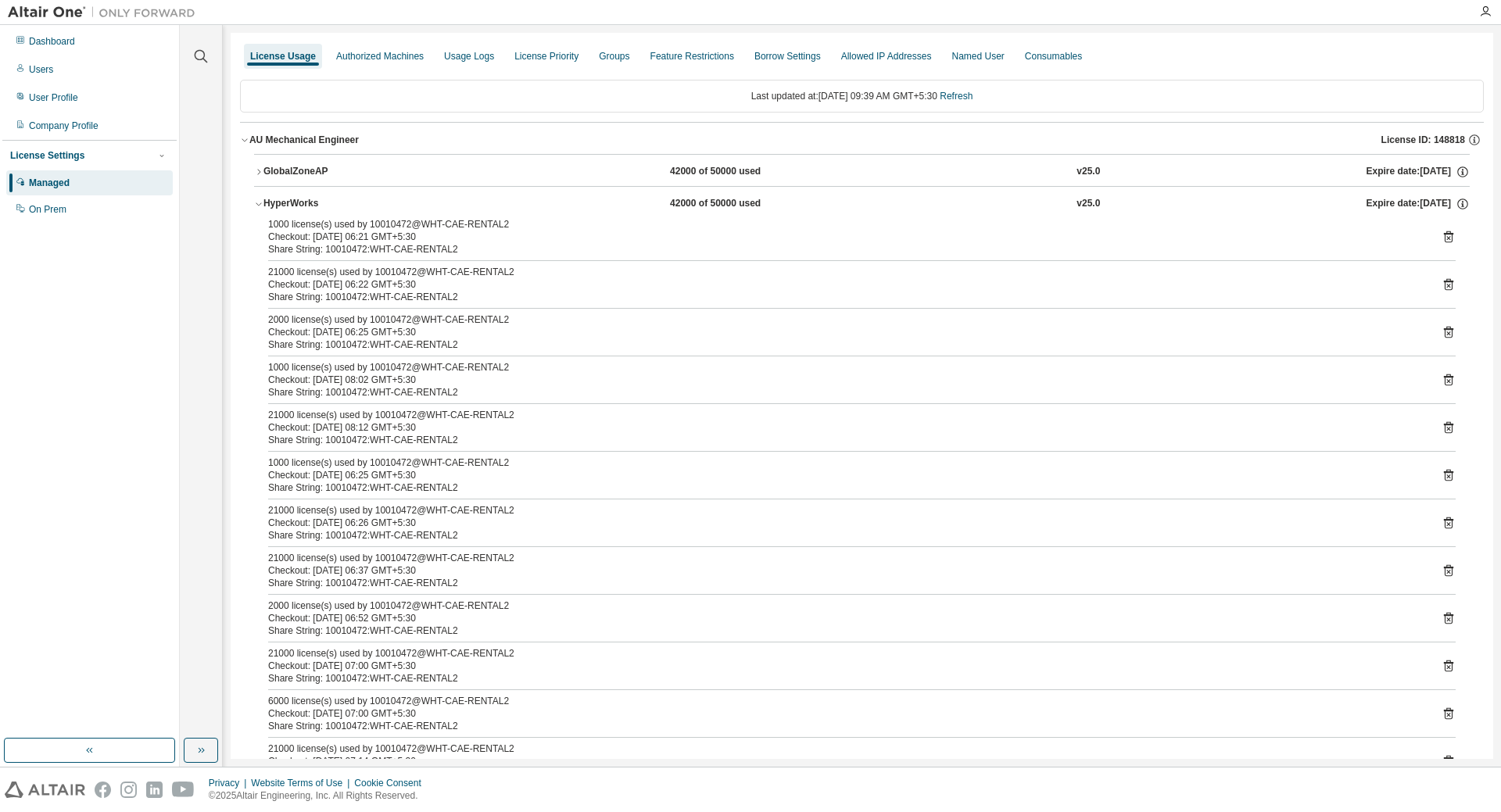
click at [267, 203] on div "HyperWorks" at bounding box center [334, 204] width 141 height 14
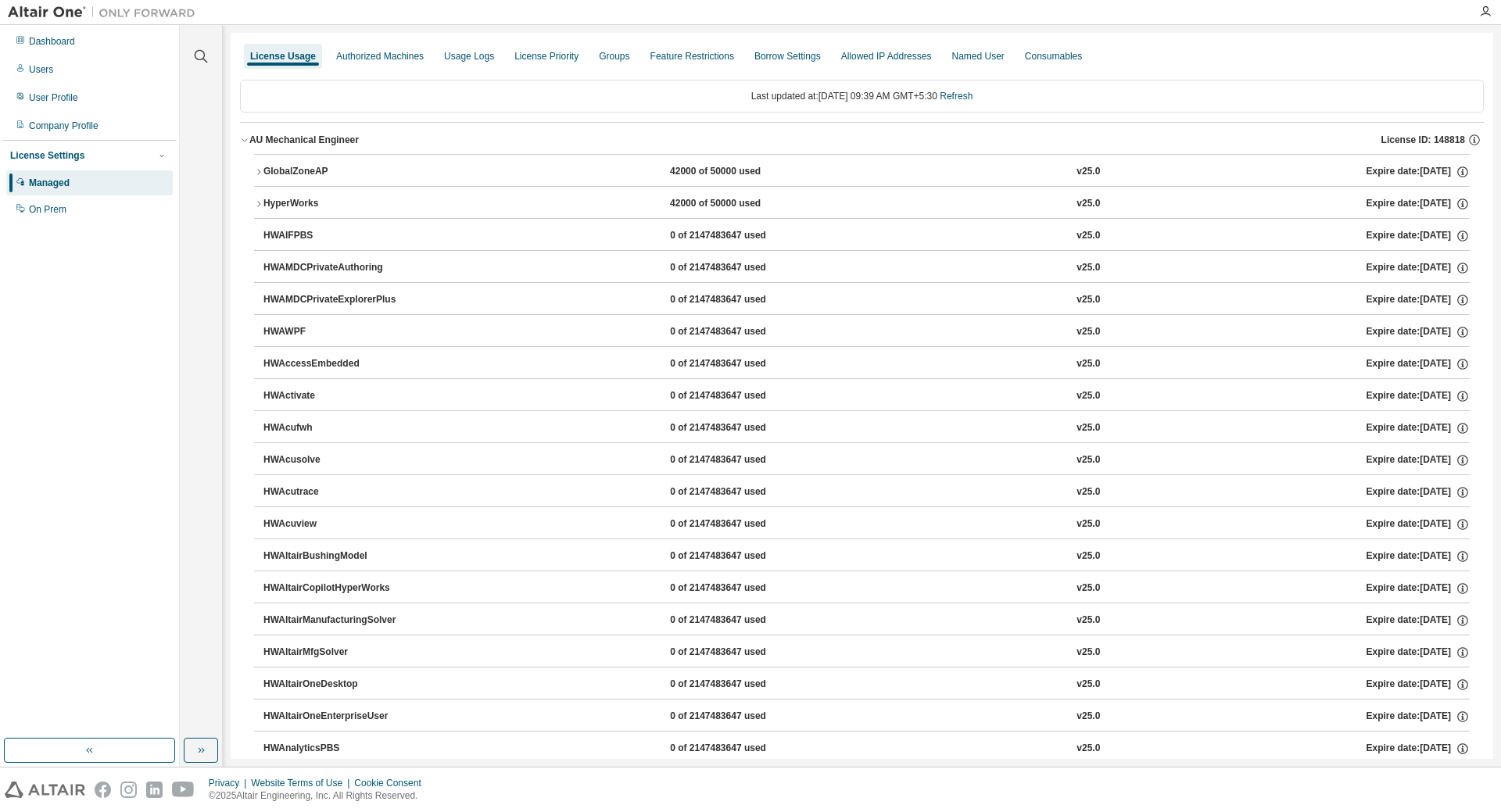
click at [302, 170] on div "GlobalZoneAP" at bounding box center [334, 172] width 141 height 14
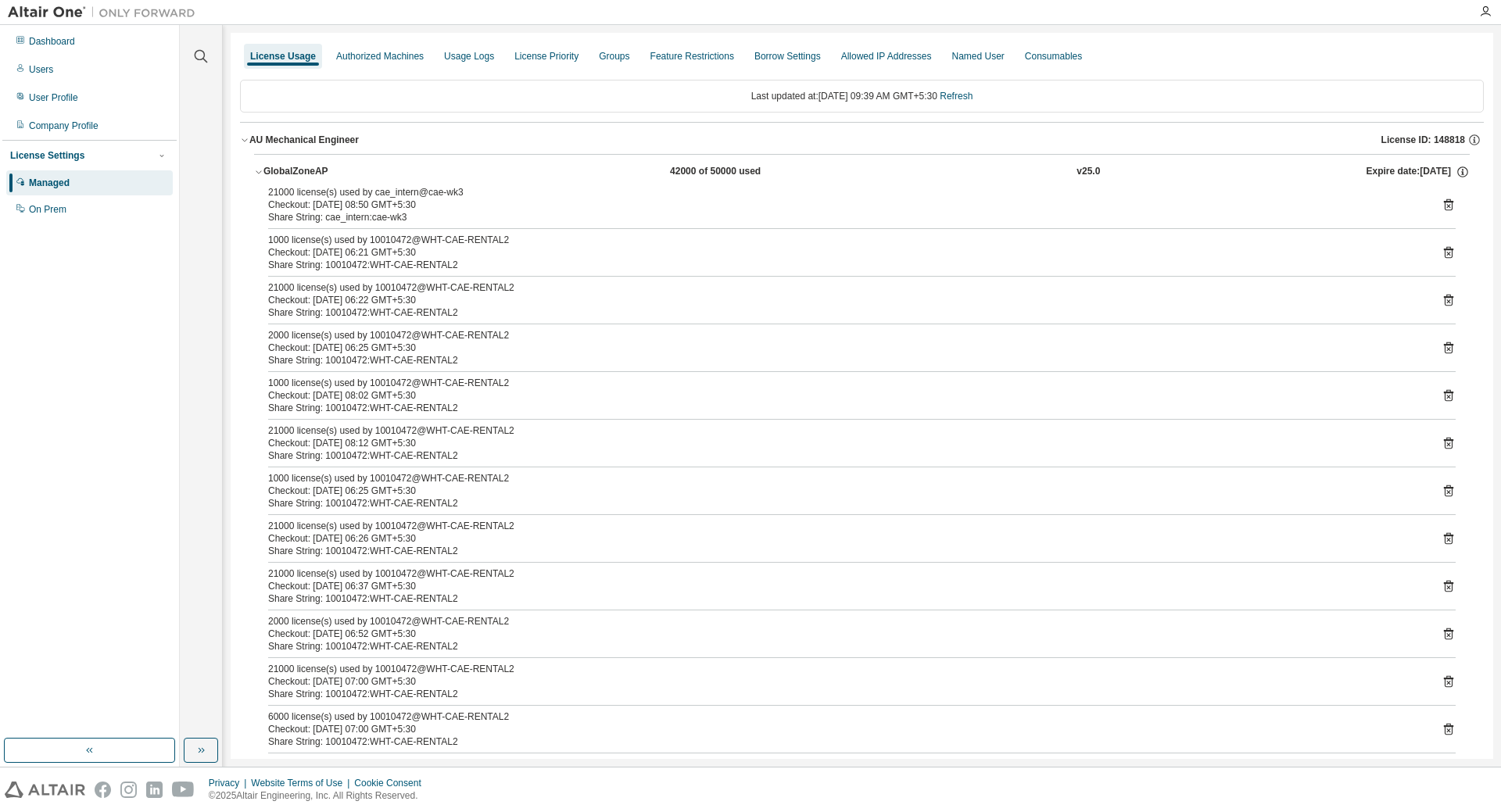
scroll to position [469, 0]
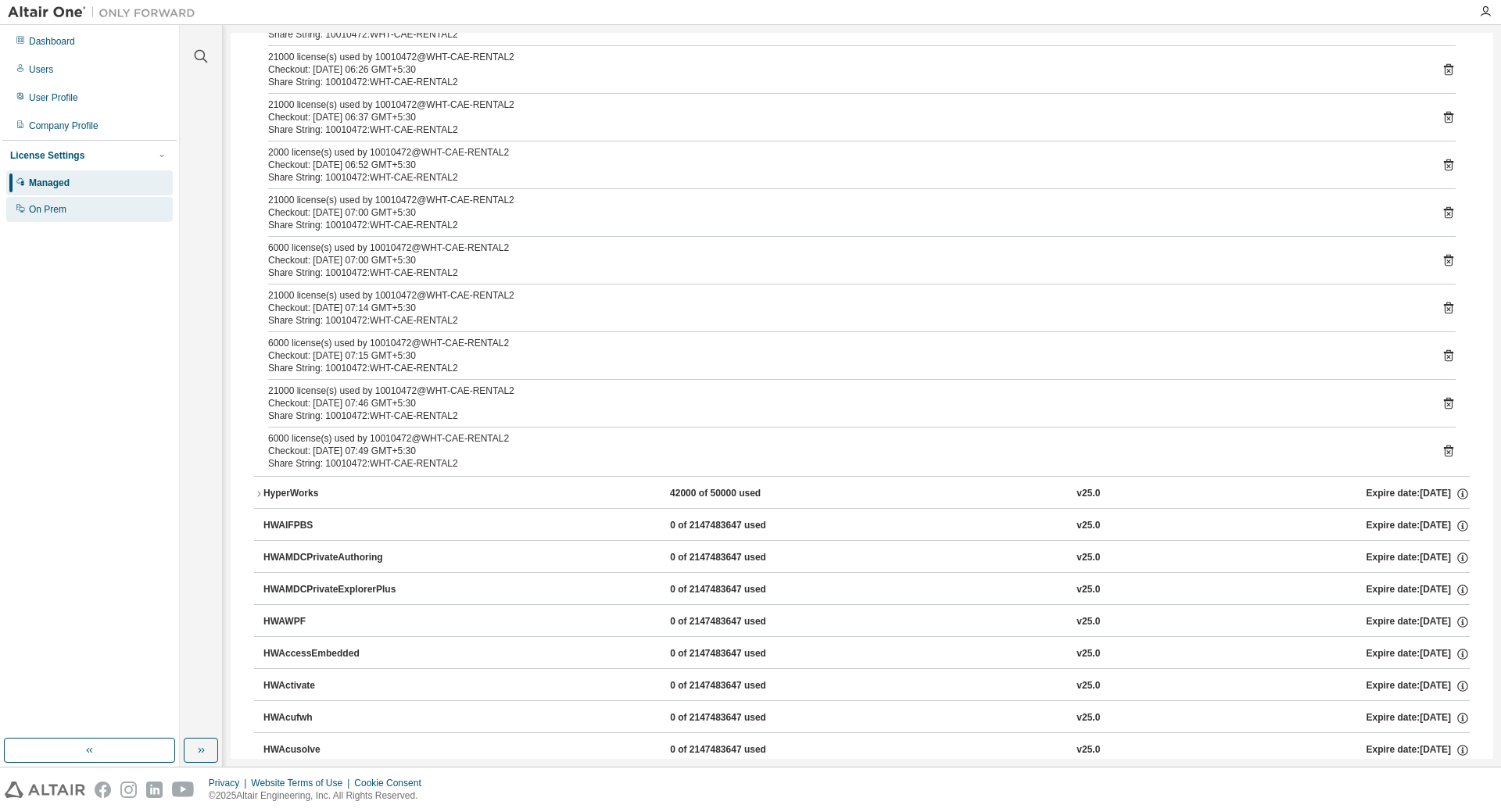
click at [50, 210] on div "On Prem" at bounding box center [47, 210] width 37 height 13
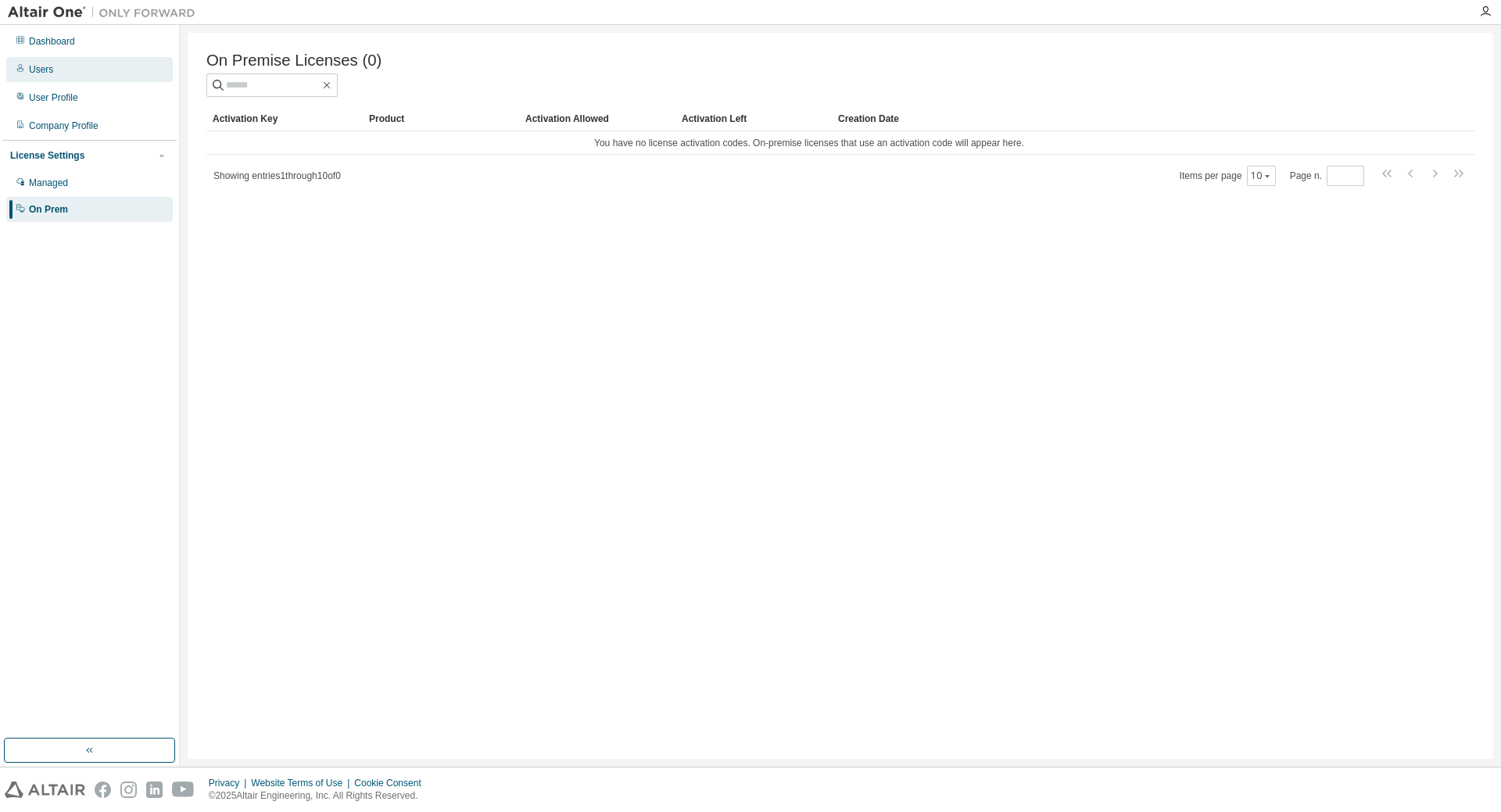
click at [57, 67] on div "Users" at bounding box center [90, 70] width 166 height 25
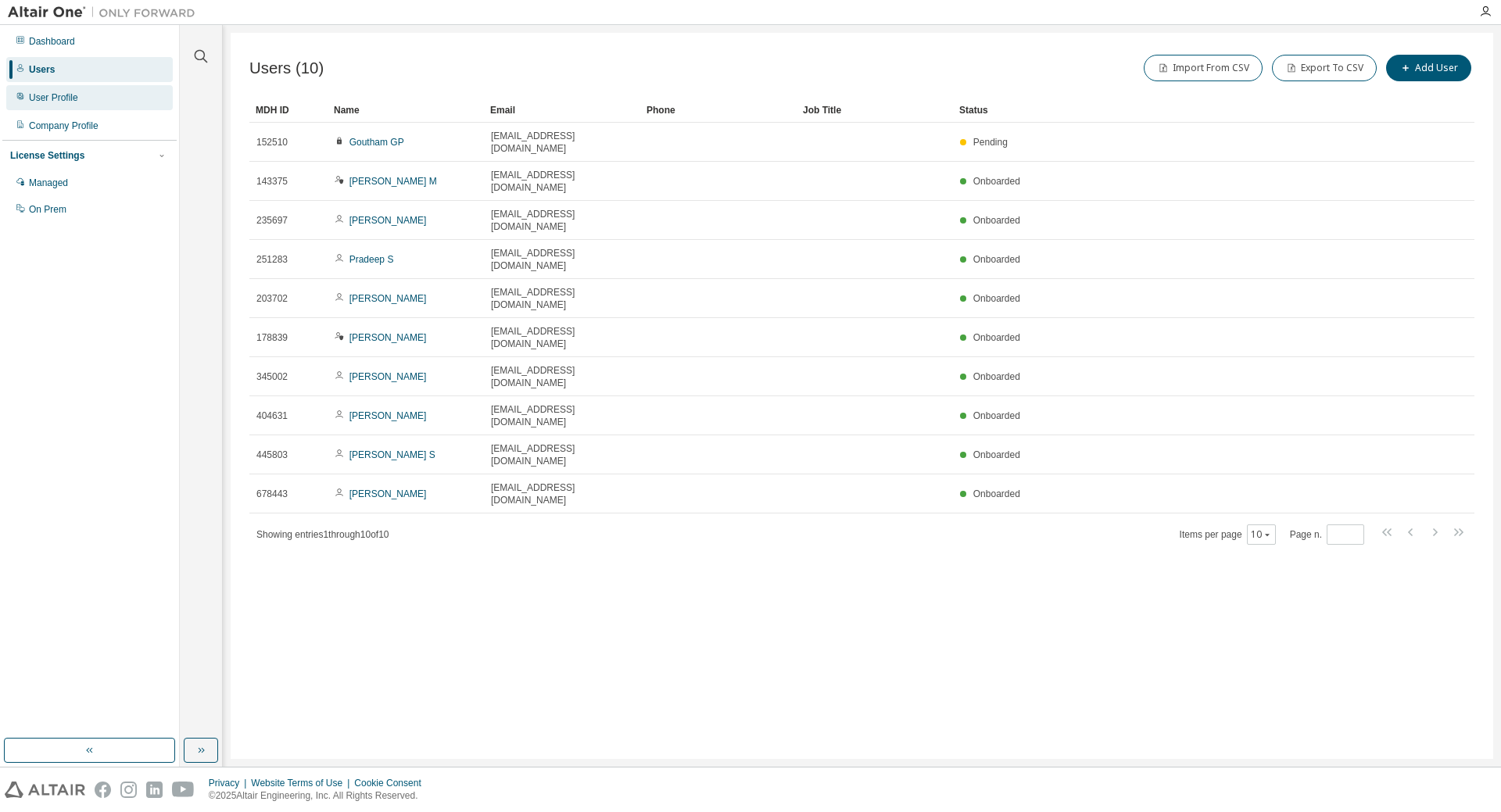
click at [62, 97] on div "User Profile" at bounding box center [53, 98] width 49 height 13
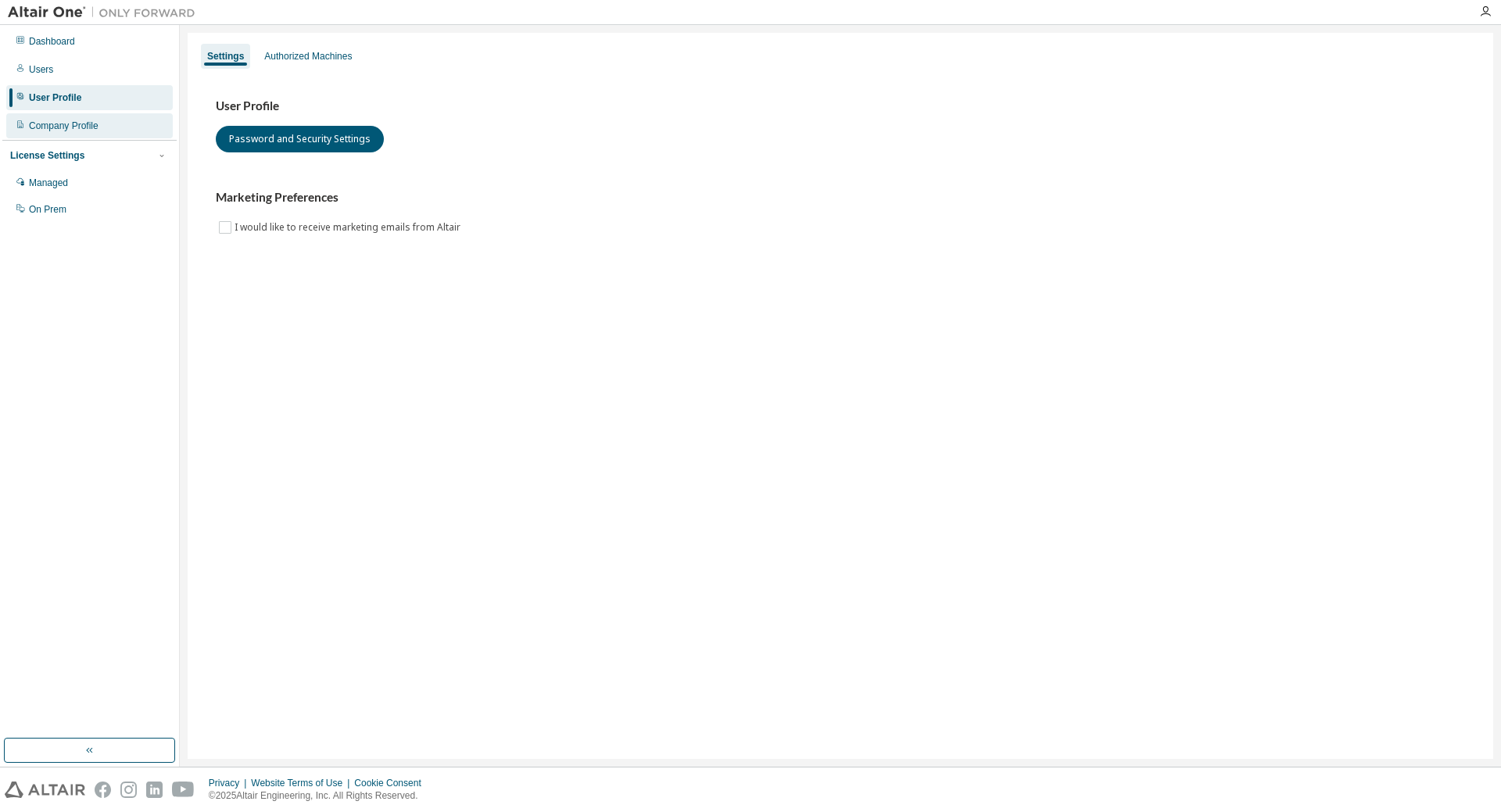
click at [52, 126] on div "Company Profile" at bounding box center [63, 126] width 70 height 13
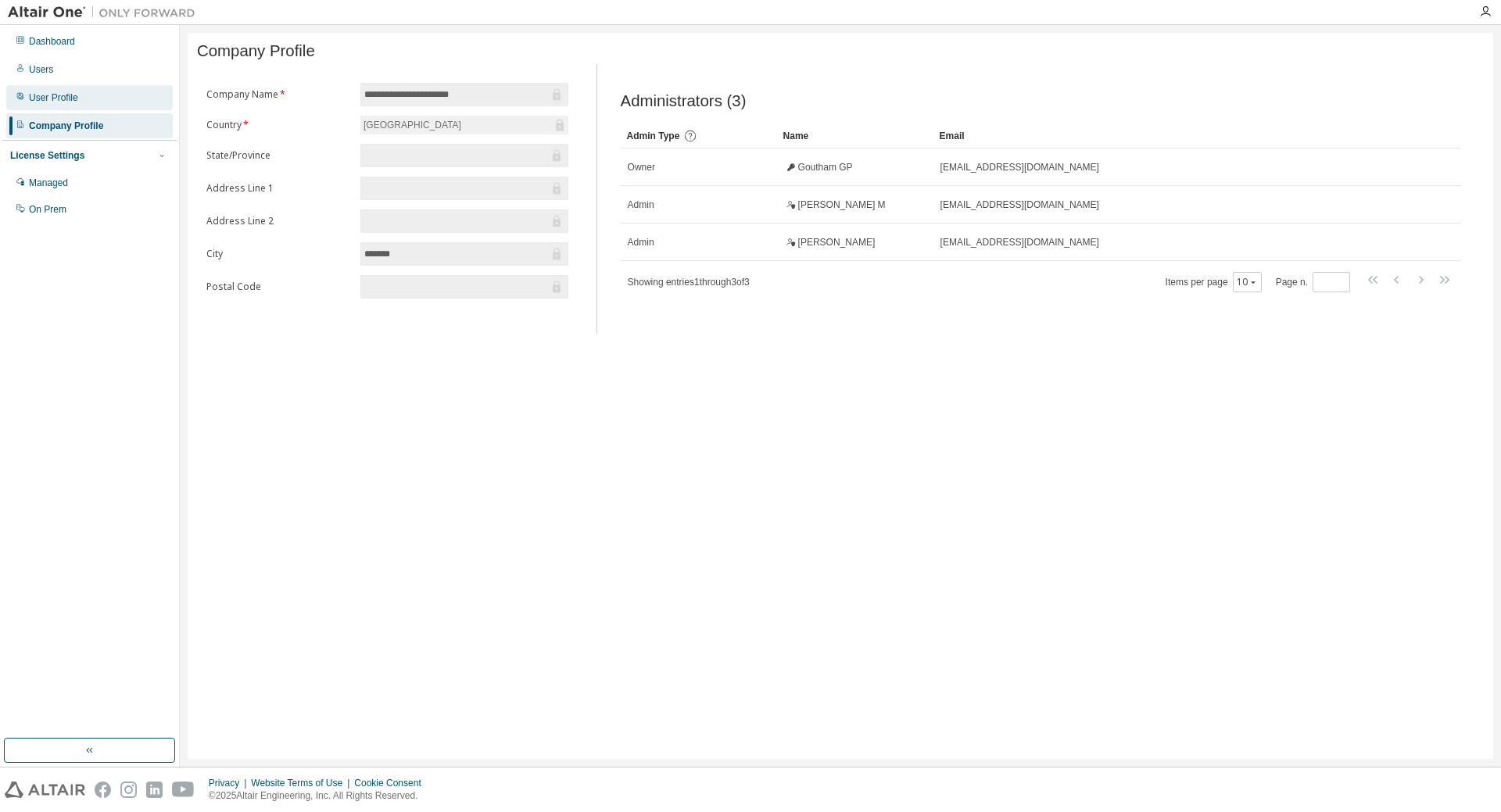
click at [46, 96] on div "User Profile" at bounding box center [53, 98] width 49 height 13
